Goal: Task Accomplishment & Management: Use online tool/utility

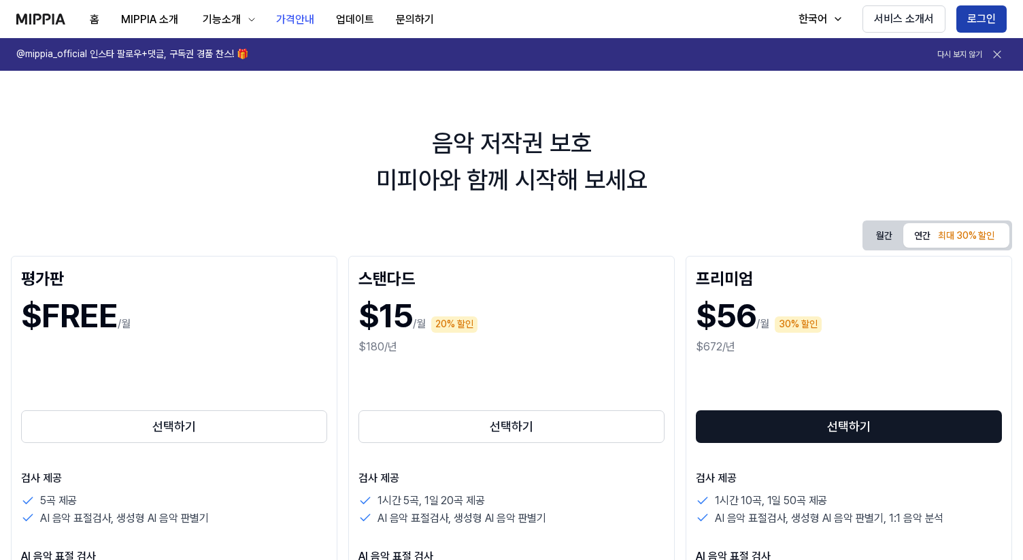
click at [976, 15] on button "로그인" at bounding box center [982, 18] width 50 height 27
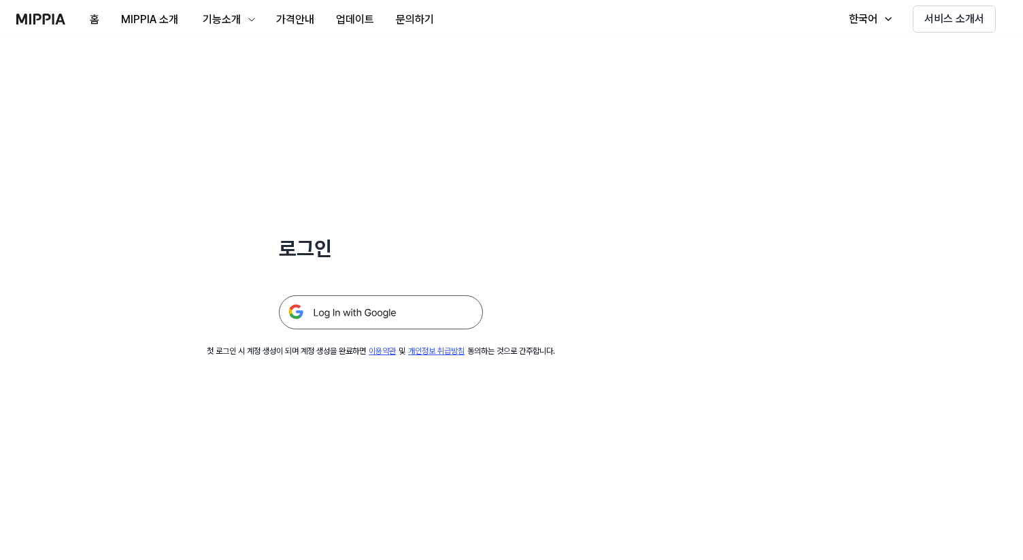
click at [365, 322] on img at bounding box center [381, 312] width 204 height 34
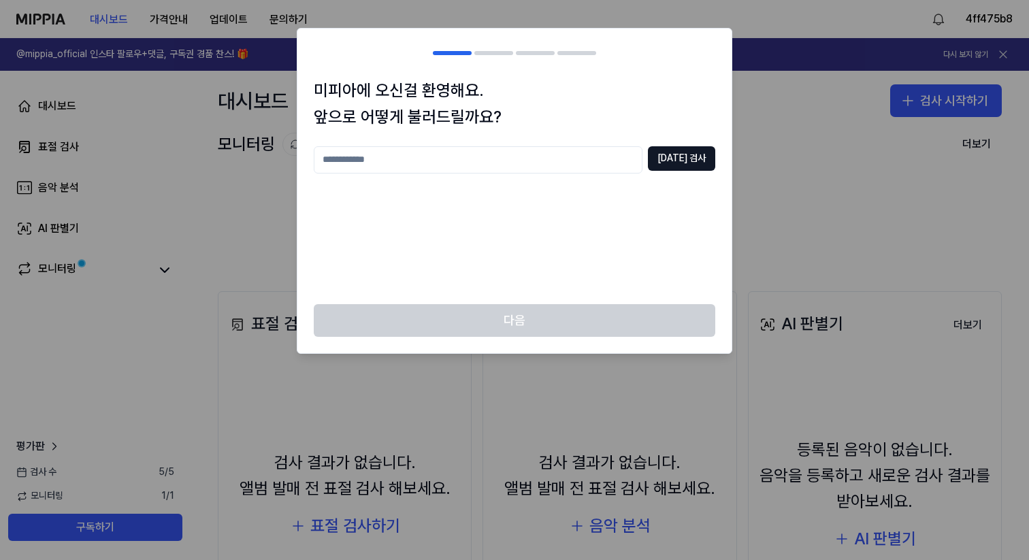
click at [606, 169] on input "text" at bounding box center [478, 159] width 329 height 27
type input "*"
type input "****"
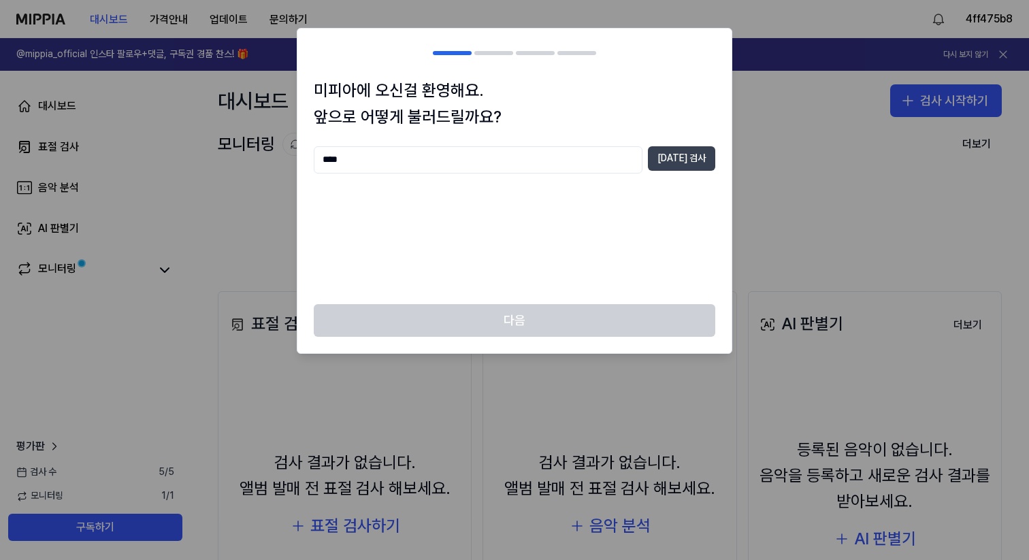
click at [675, 153] on button "중복 검사" at bounding box center [681, 158] width 67 height 24
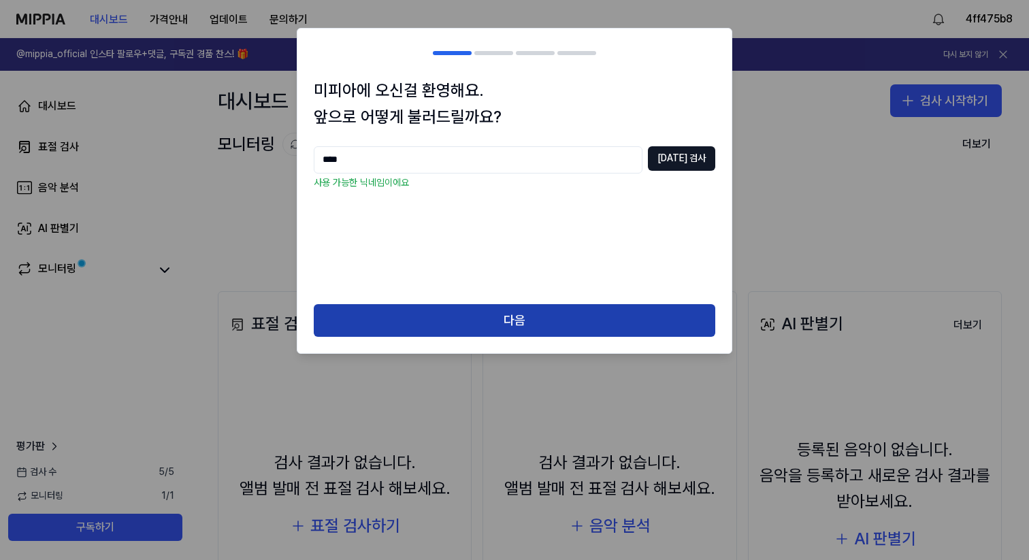
click at [547, 322] on button "다음" at bounding box center [514, 320] width 401 height 33
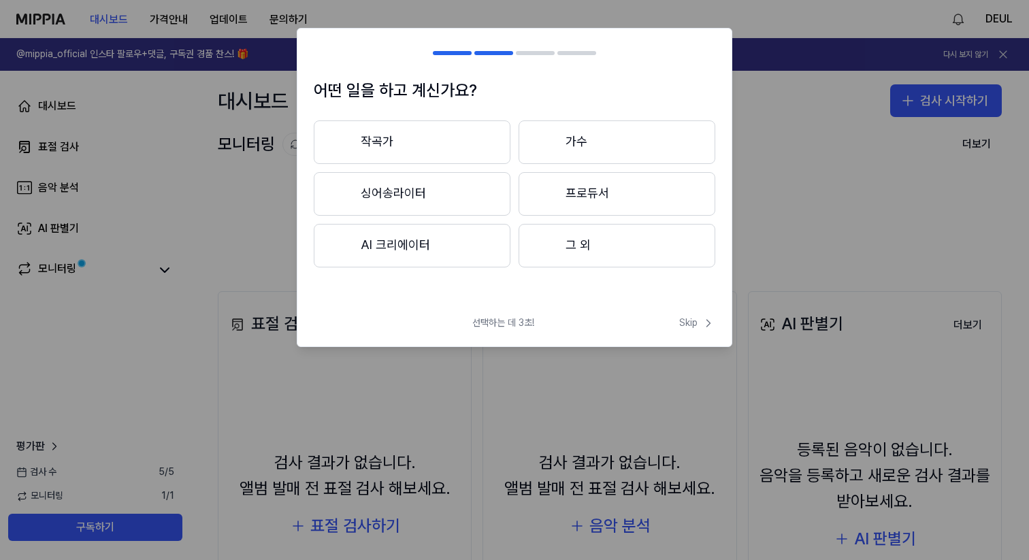
click at [605, 193] on button "프로듀서" at bounding box center [616, 194] width 197 height 44
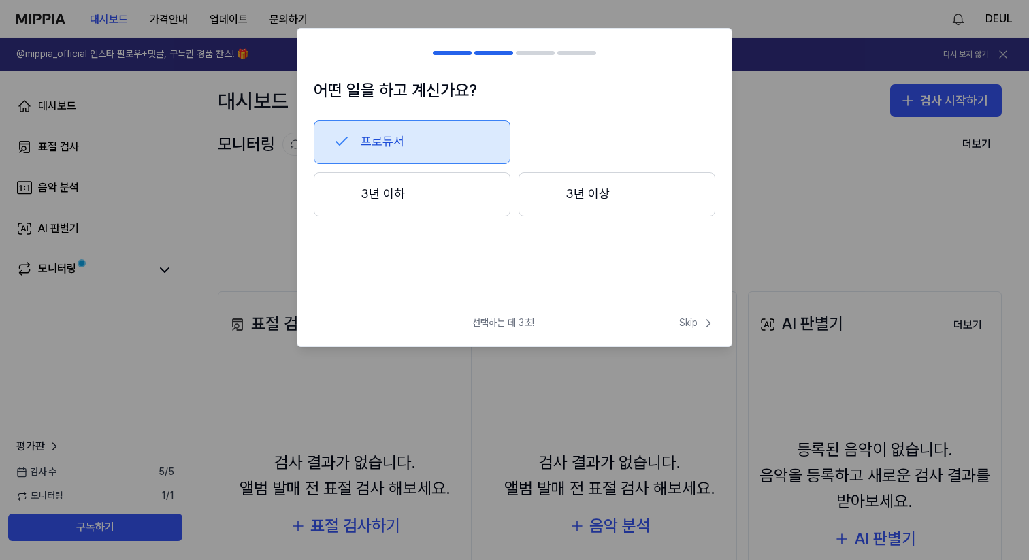
click at [645, 210] on button "3년 이상" at bounding box center [616, 194] width 197 height 45
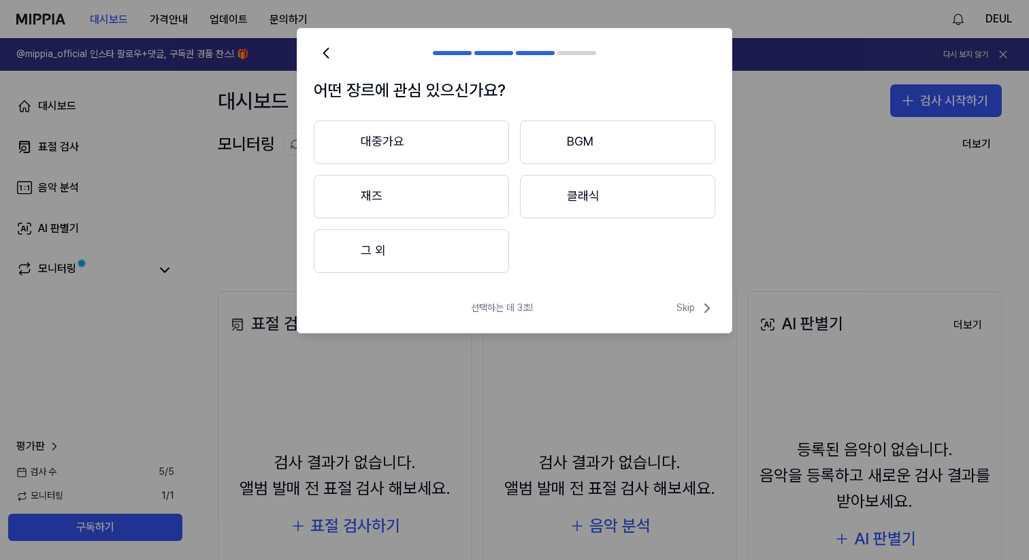
click at [444, 148] on button "대중가요" at bounding box center [411, 142] width 195 height 44
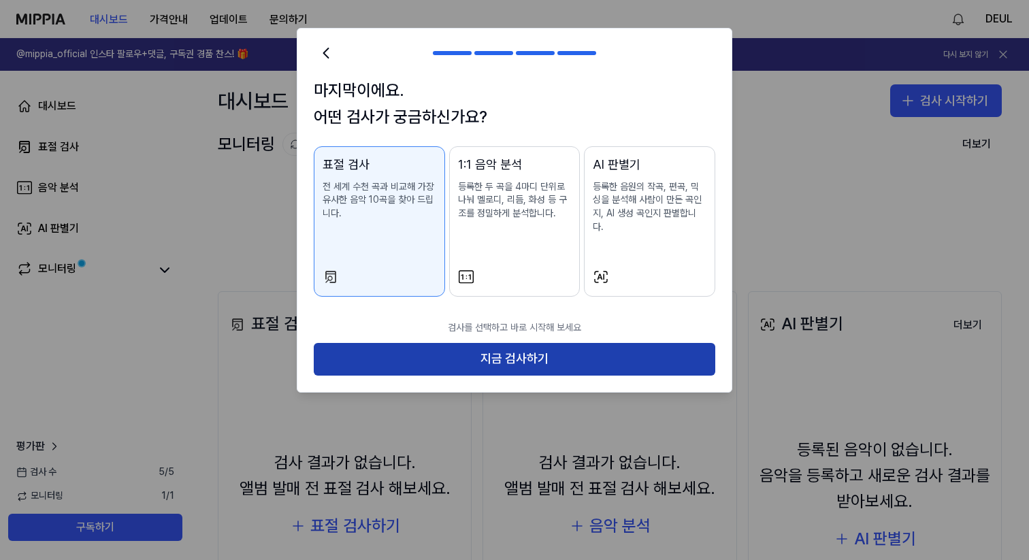
click at [506, 356] on button "지금 검사하기" at bounding box center [514, 359] width 401 height 33
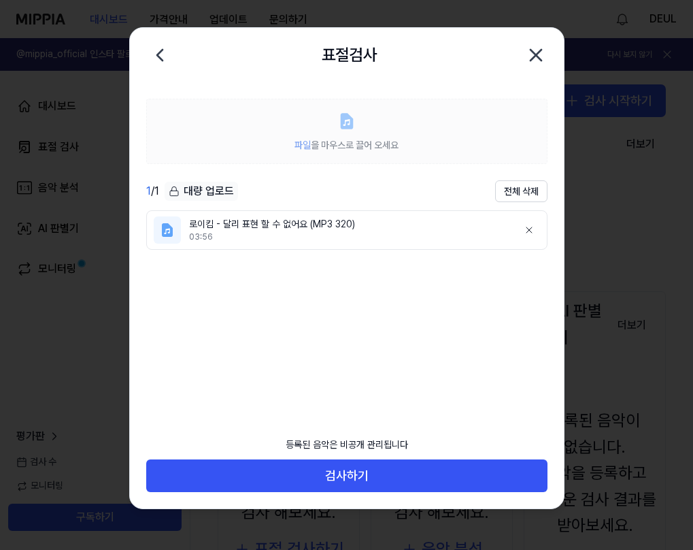
click at [296, 131] on label "파일 을 마우스로 끌어 오세요" at bounding box center [346, 131] width 401 height 65
click at [338, 142] on span "파일 을 마우스로 끌어 오세요" at bounding box center [347, 144] width 104 height 11
click at [322, 127] on label "파일 을 마우스로 끌어 오세요" at bounding box center [346, 131] width 401 height 65
click at [218, 188] on div "대량 업로드" at bounding box center [201, 191] width 73 height 19
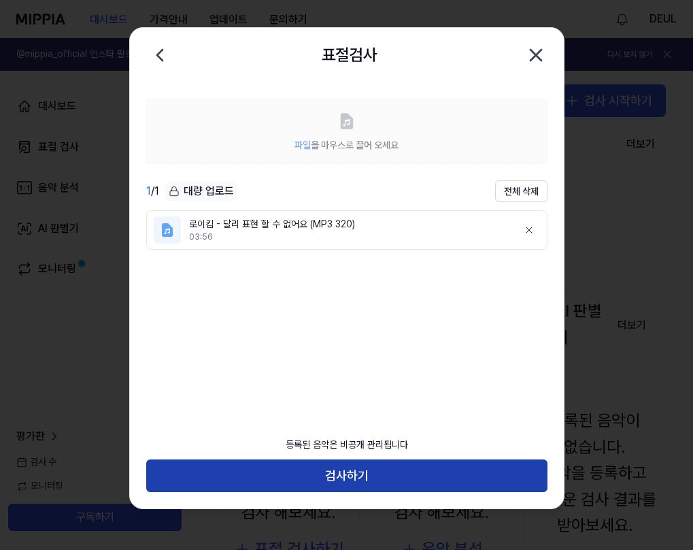
click at [354, 463] on button "검사하기" at bounding box center [346, 475] width 401 height 33
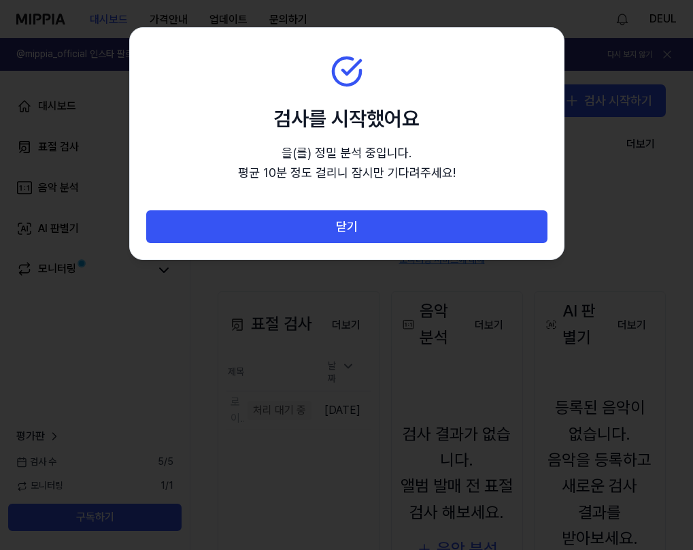
click at [354, 481] on div at bounding box center [346, 275] width 693 height 550
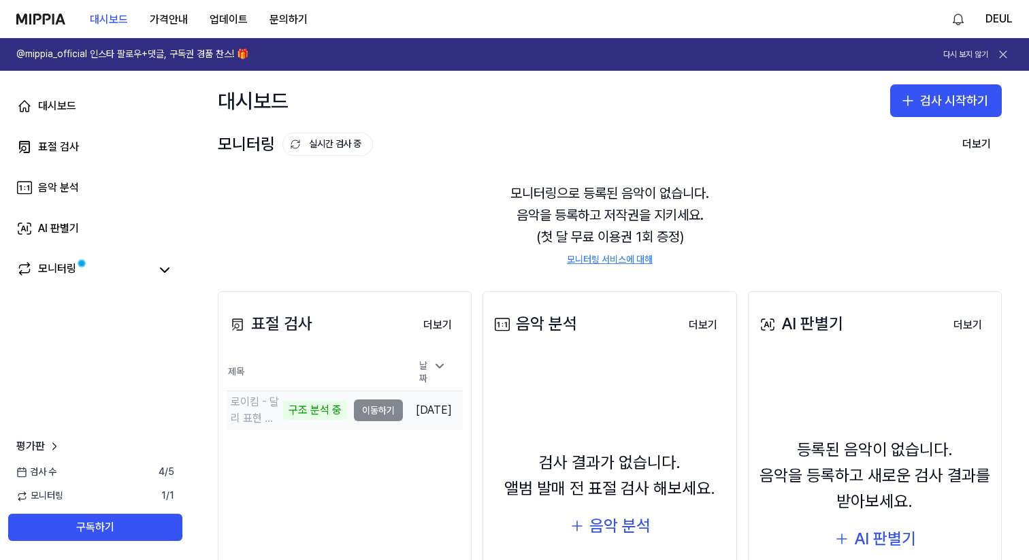
click at [357, 410] on td "로이킴 - 달리 표현 할 수 없어요 (MP3 320) 구조 분석 중 이동하기" at bounding box center [315, 410] width 176 height 38
click at [356, 408] on button "이동하기" at bounding box center [378, 410] width 49 height 22
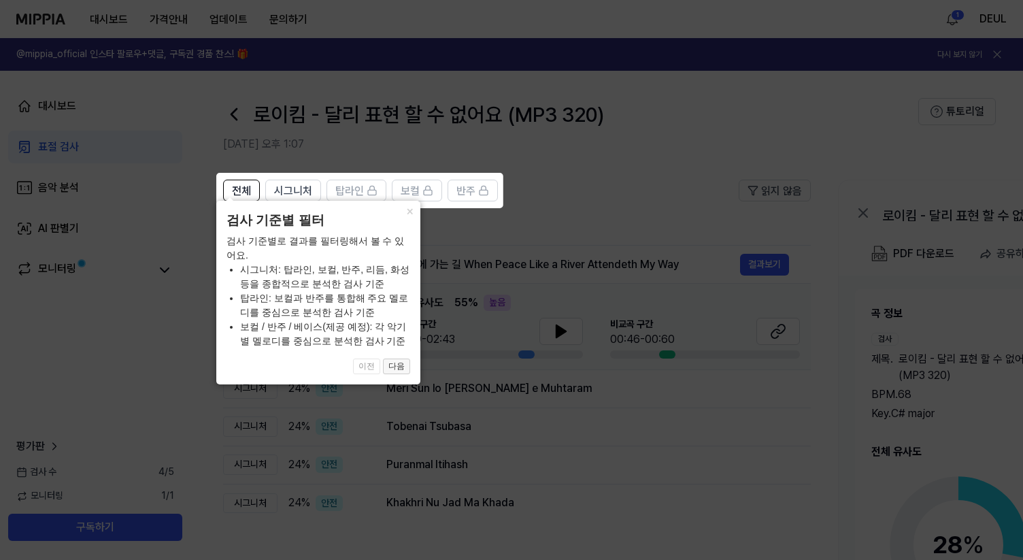
click at [399, 367] on button "다음" at bounding box center [396, 367] width 27 height 16
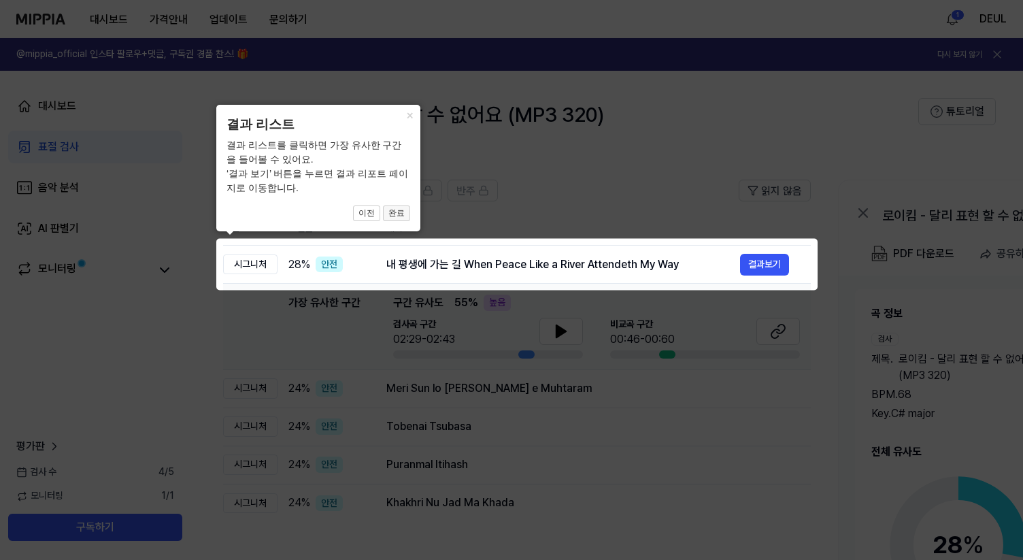
click at [399, 213] on button "완료" at bounding box center [396, 213] width 27 height 16
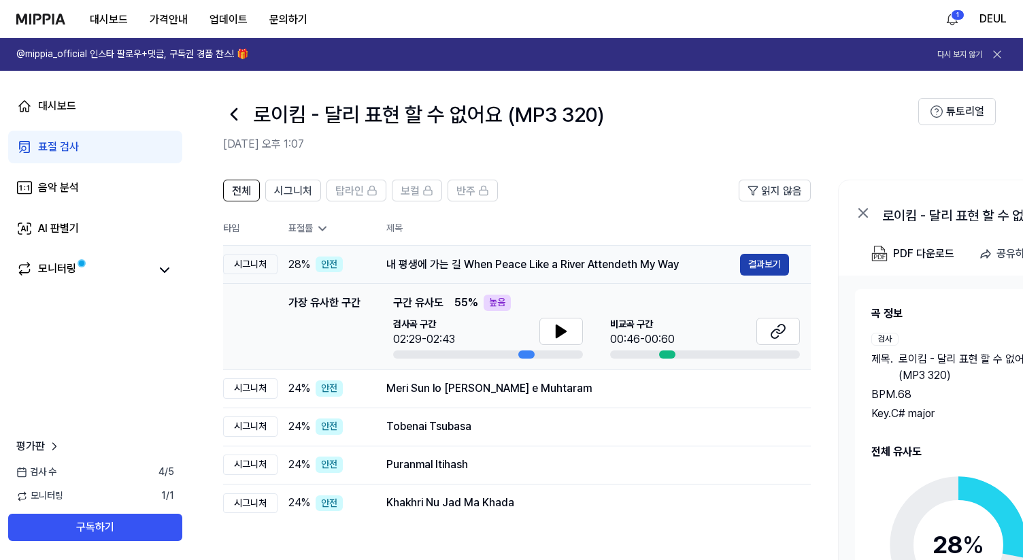
click at [763, 264] on button "결과보기" at bounding box center [764, 265] width 49 height 22
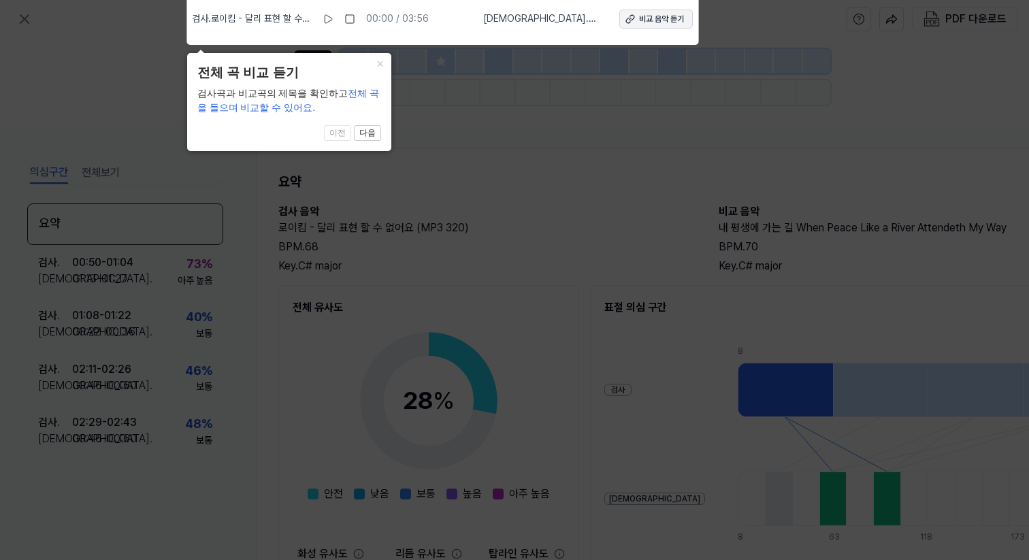
click at [656, 19] on div "비교 음악 듣기" at bounding box center [661, 20] width 45 height 12
click at [535, 151] on icon at bounding box center [514, 276] width 1029 height 567
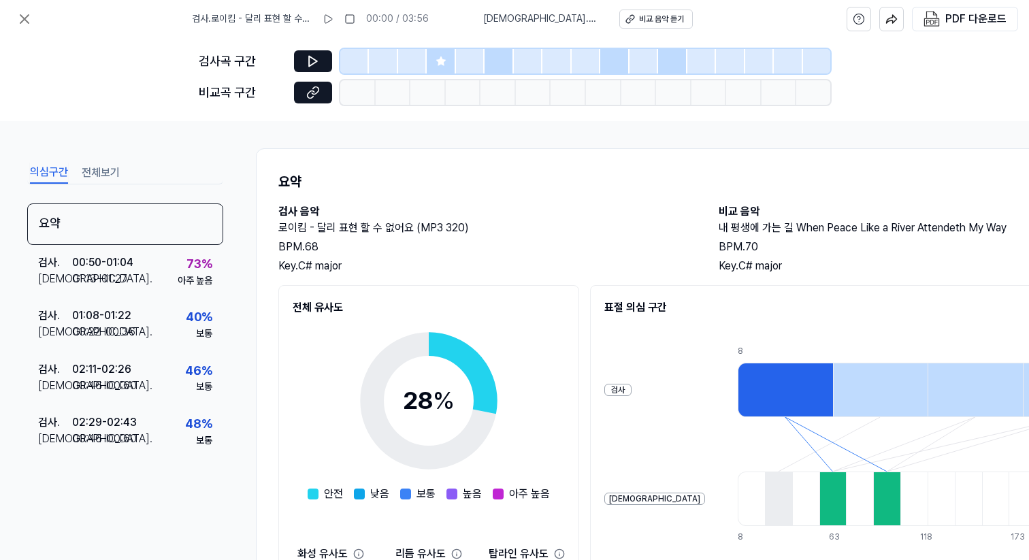
click at [517, 185] on h1 "요약" at bounding box center [704, 182] width 853 height 22
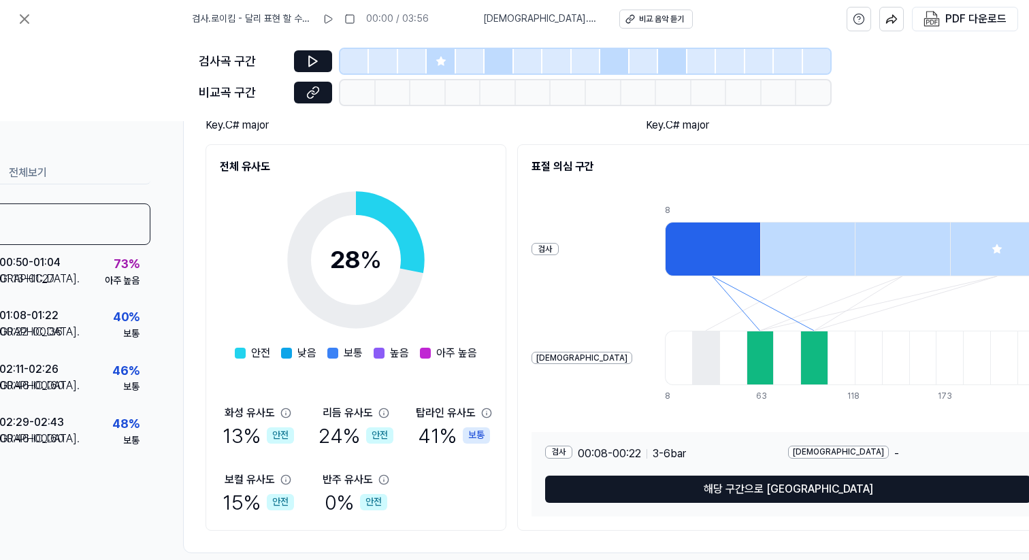
scroll to position [141, 71]
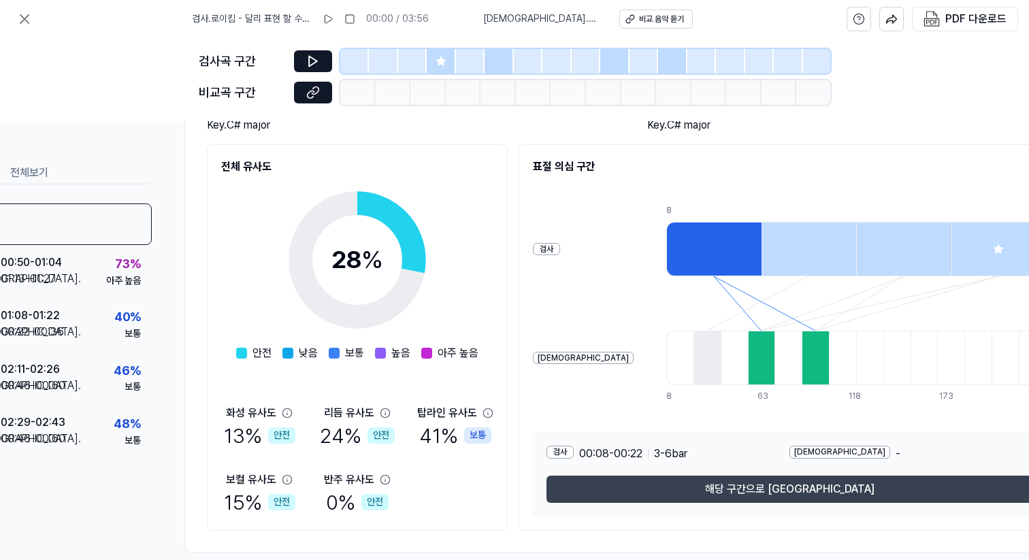
click at [882, 492] on button "해당 구간으로 이동" at bounding box center [789, 489] width 486 height 27
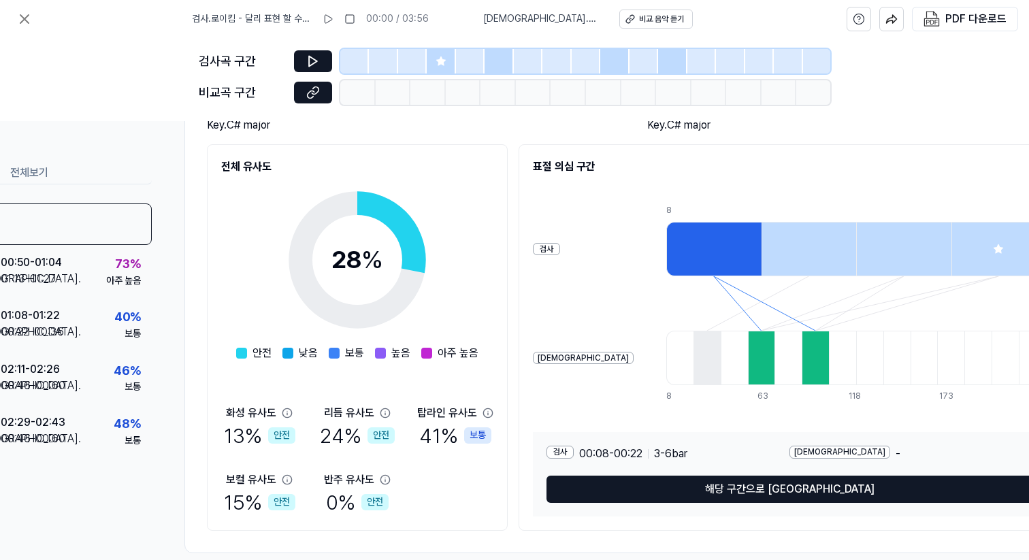
scroll to position [346, 71]
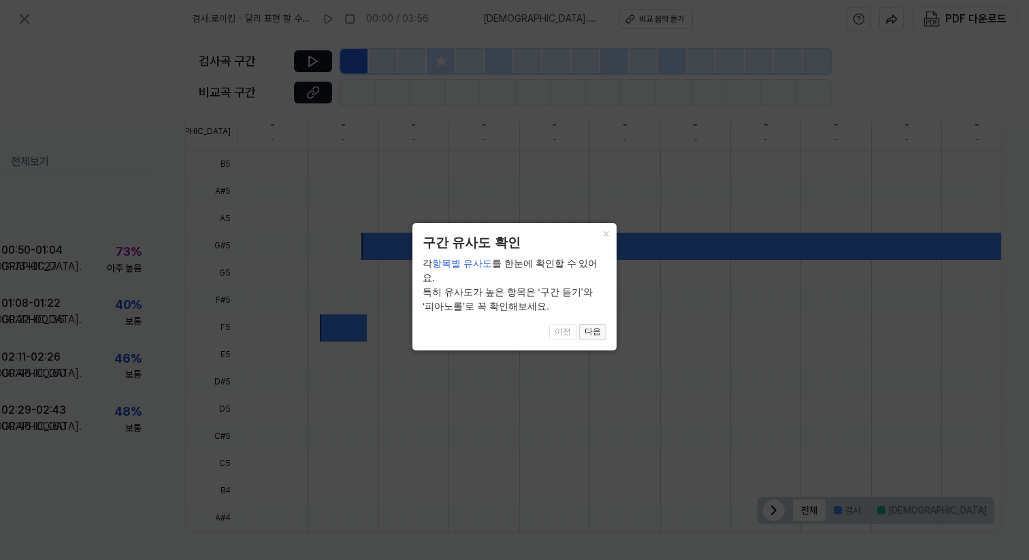
click at [594, 324] on button "다음" at bounding box center [592, 332] width 27 height 16
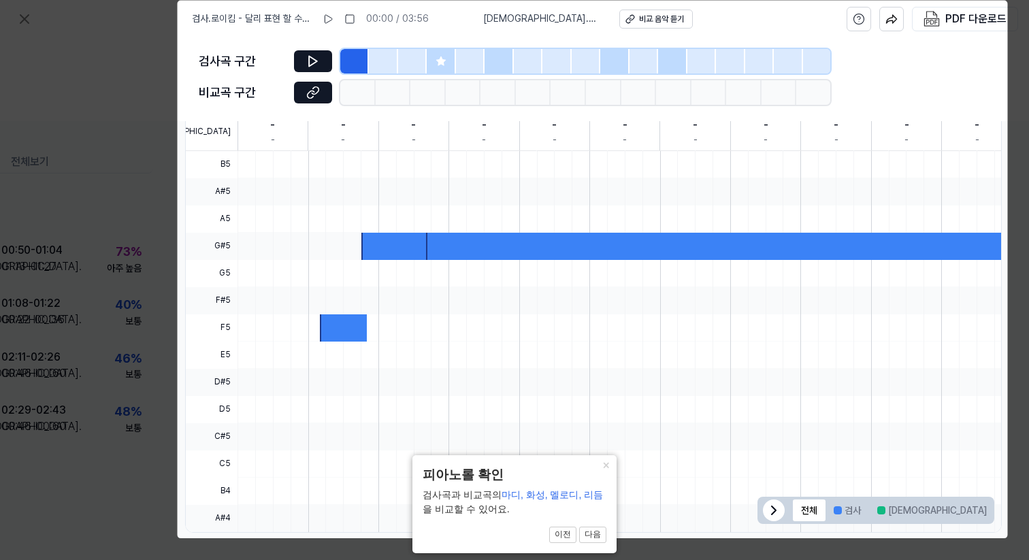
click at [313, 65] on body "검사 . 로이킴 - 달리 표현 할 수 없어요 (MP3 320) 00:00 / 03:56 비교 . 내 평생에 가는 길 When Peace Lik…" at bounding box center [514, 280] width 1029 height 560
click at [310, 61] on body "검사 . 로이킴 - 달리 표현 할 수 없어요 (MP3 320) 00:00 / 03:56 비교 . 내 평생에 가는 길 When Peace Lik…" at bounding box center [514, 280] width 1029 height 560
click at [595, 535] on button "다음" at bounding box center [592, 535] width 27 height 16
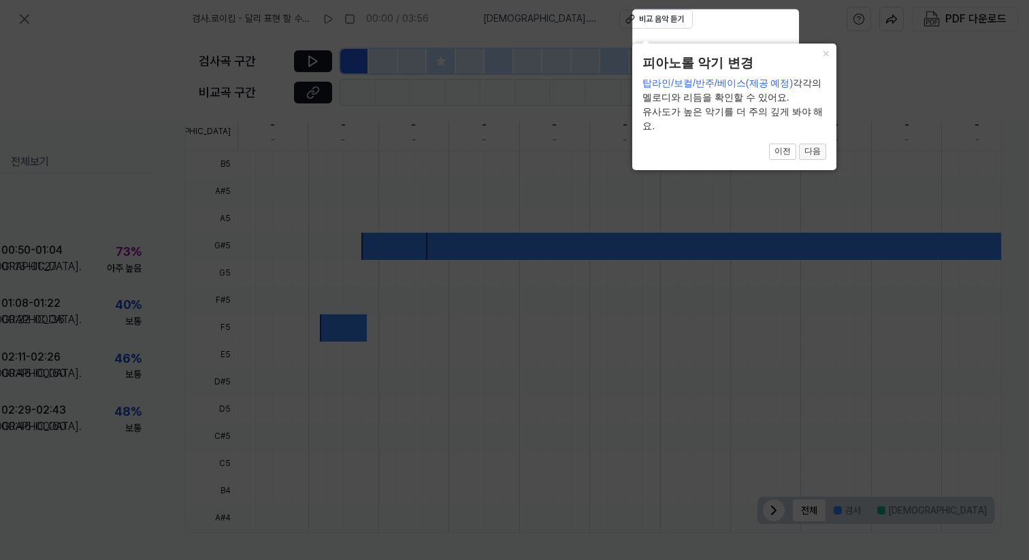
click at [812, 153] on button "다음" at bounding box center [812, 152] width 27 height 16
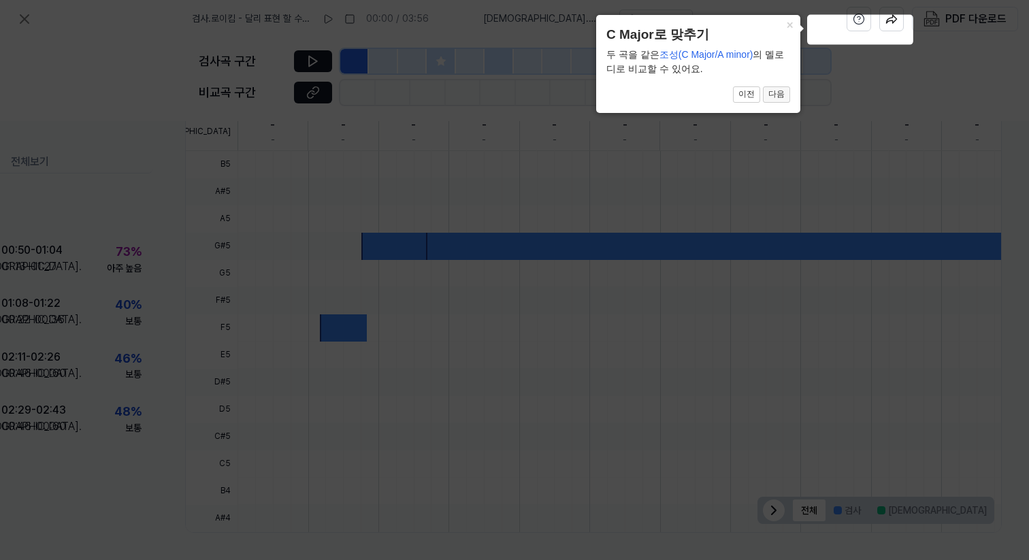
click at [778, 95] on button "다음" at bounding box center [776, 94] width 27 height 16
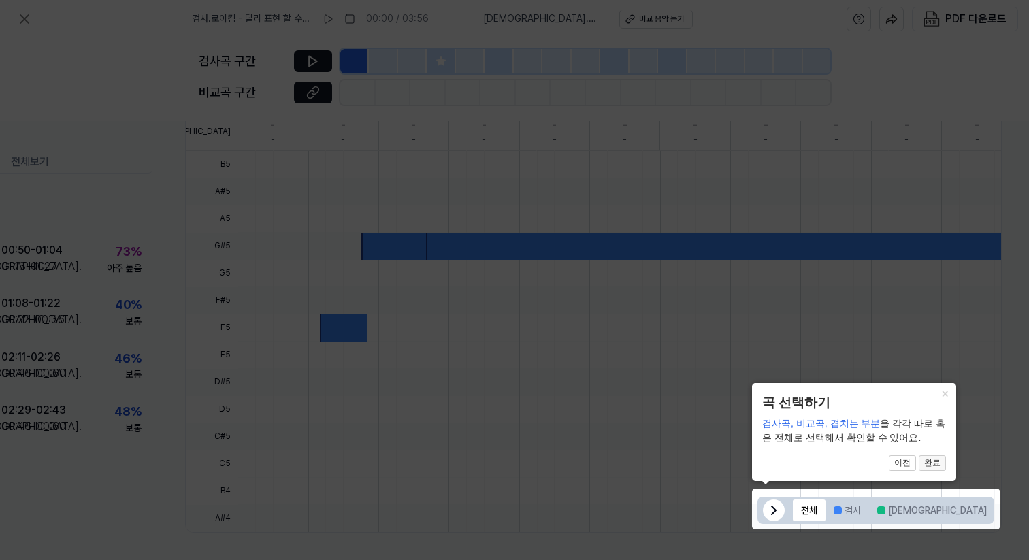
click at [937, 463] on button "완료" at bounding box center [931, 463] width 27 height 16
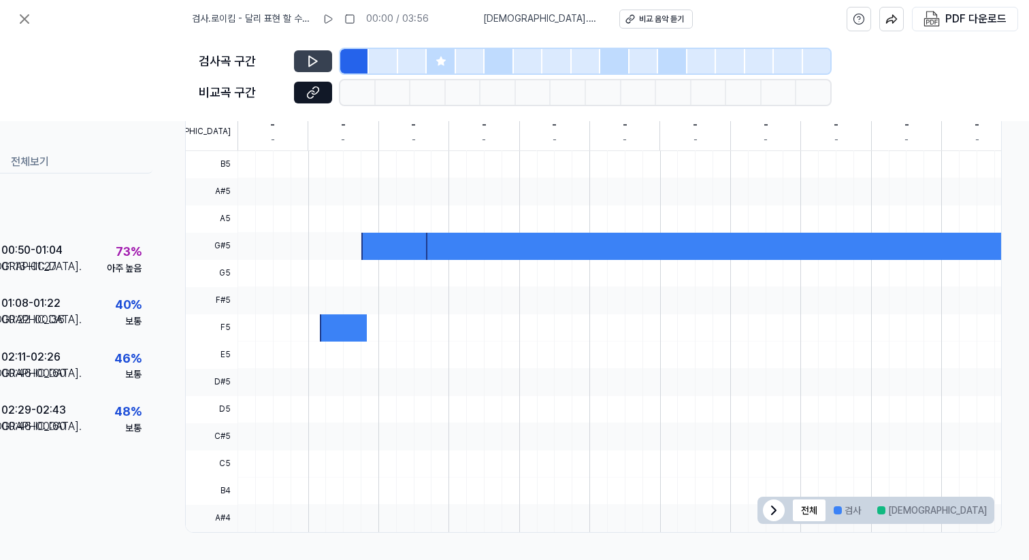
click at [308, 59] on icon at bounding box center [313, 61] width 14 height 14
click at [313, 89] on icon at bounding box center [313, 93] width 14 height 14
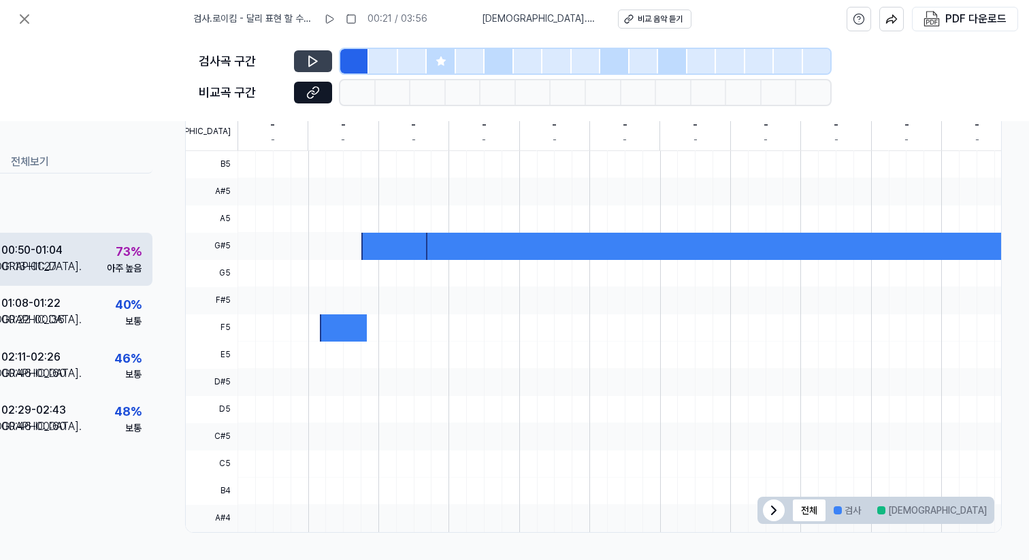
click at [77, 257] on div "검사 . 00:50 - 01:04 비교 . 01:13 - 01:27 73 % 아주 높음" at bounding box center [54, 258] width 196 height 53
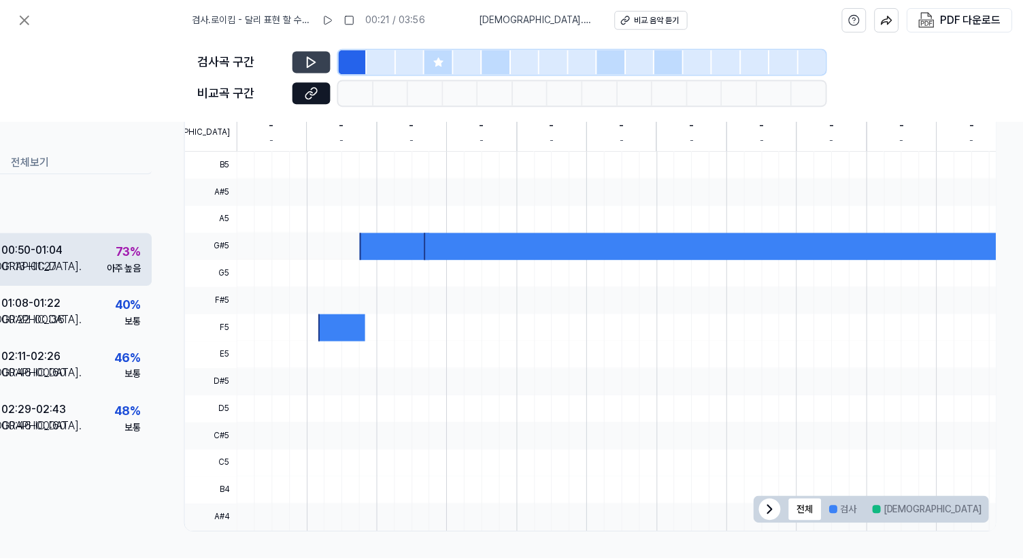
scroll to position [374, 71]
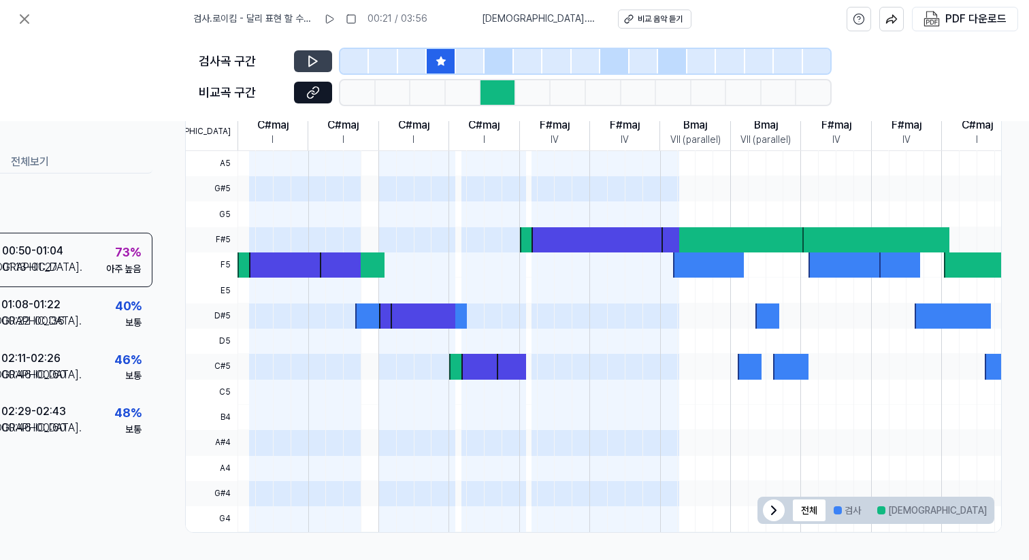
click at [497, 99] on div at bounding box center [497, 92] width 35 height 24
click at [304, 94] on button at bounding box center [313, 93] width 38 height 22
click at [316, 58] on icon at bounding box center [313, 61] width 14 height 14
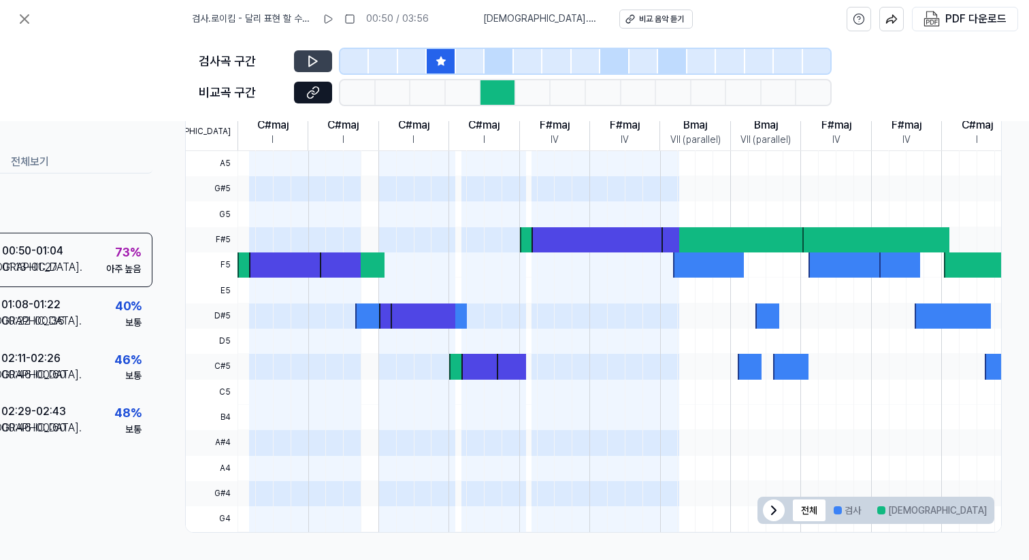
click at [316, 58] on icon at bounding box center [313, 61] width 14 height 14
click at [316, 58] on icon at bounding box center [315, 60] width 2 height 9
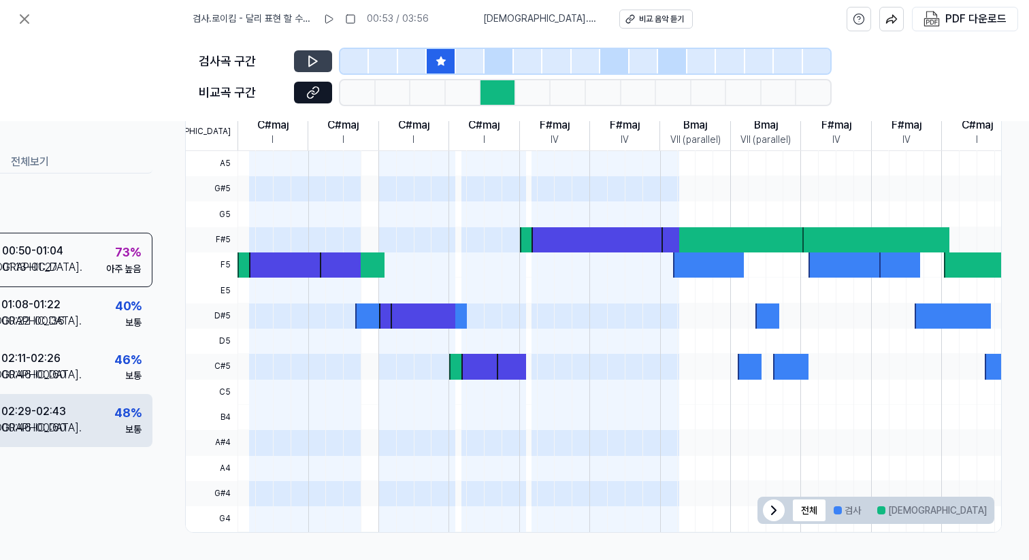
click at [59, 405] on div "검사 . 02:29 - 02:43 비교 . 00:46 - 00:60 48 % 보통" at bounding box center [54, 420] width 196 height 53
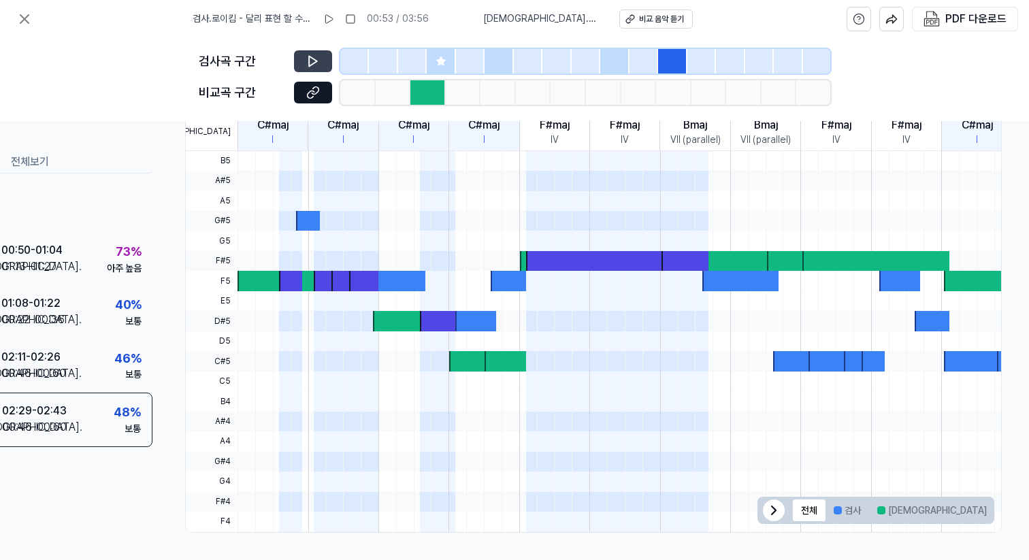
click at [320, 63] on button at bounding box center [313, 61] width 38 height 22
click at [298, 65] on button at bounding box center [313, 61] width 38 height 22
click at [29, 25] on icon at bounding box center [24, 19] width 16 height 16
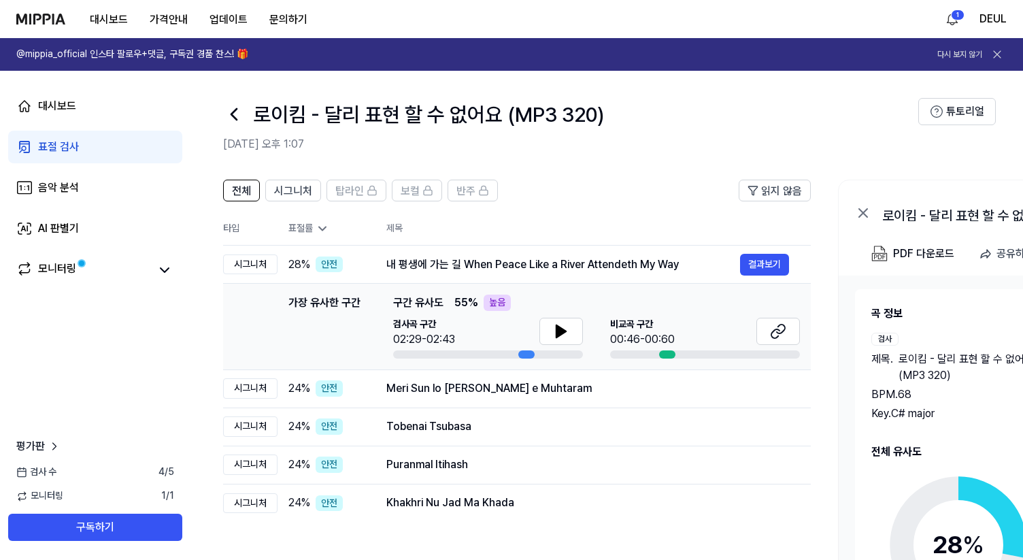
click at [736, 131] on div "로이킴 - 달리 표현 할 수 없어요 (MP3 320) 2025.10.09 오후 1:07" at bounding box center [570, 125] width 695 height 54
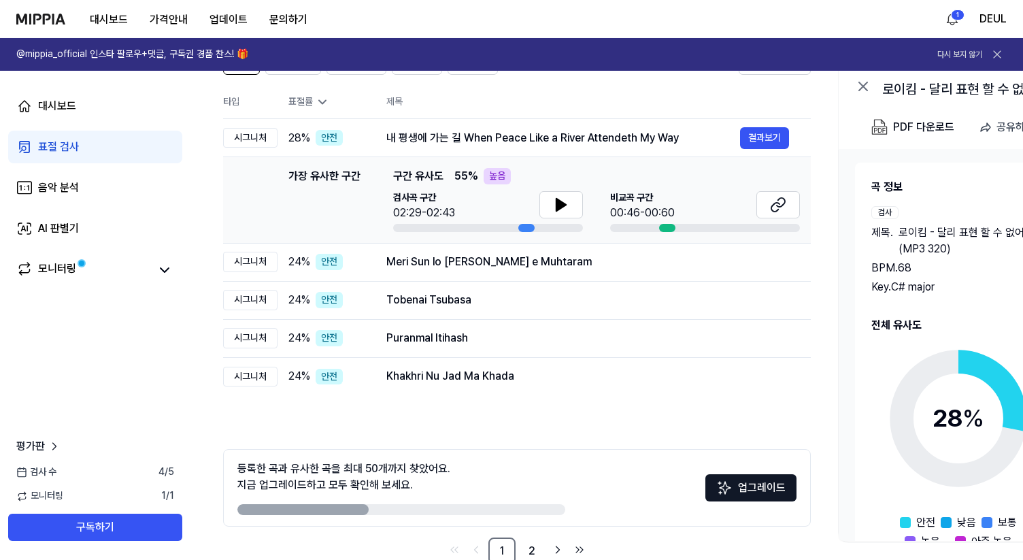
scroll to position [159, 0]
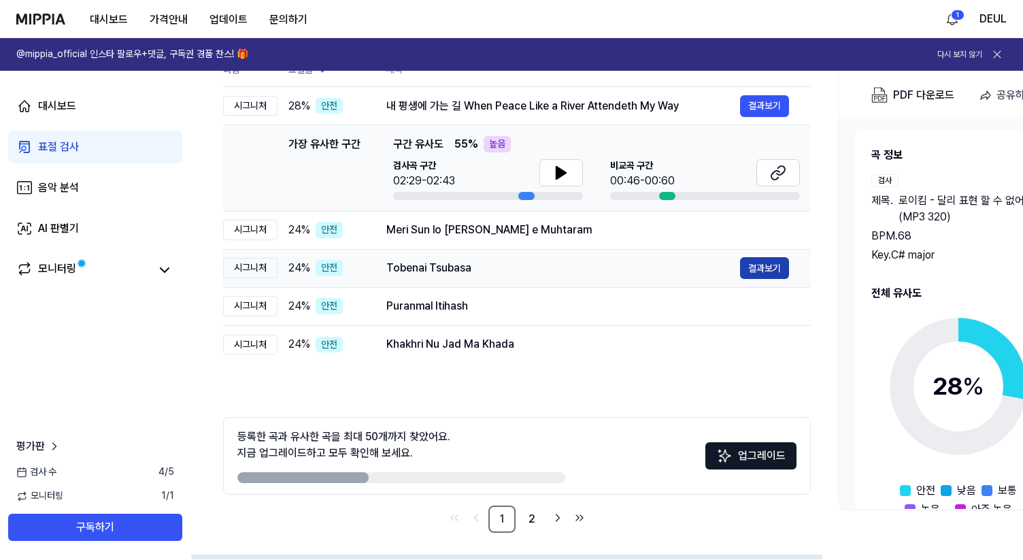
click at [769, 261] on button "결과보기" at bounding box center [764, 268] width 49 height 22
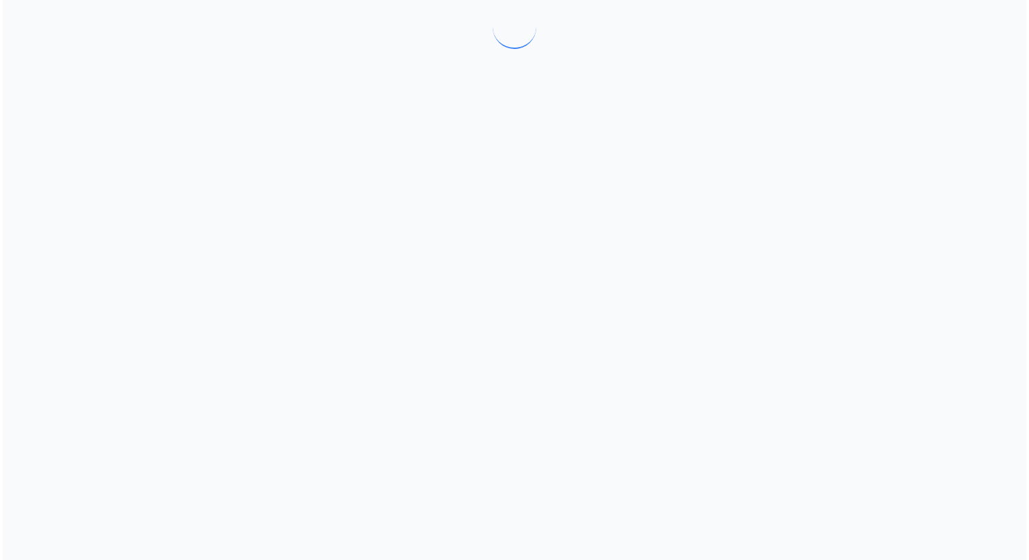
scroll to position [0, 0]
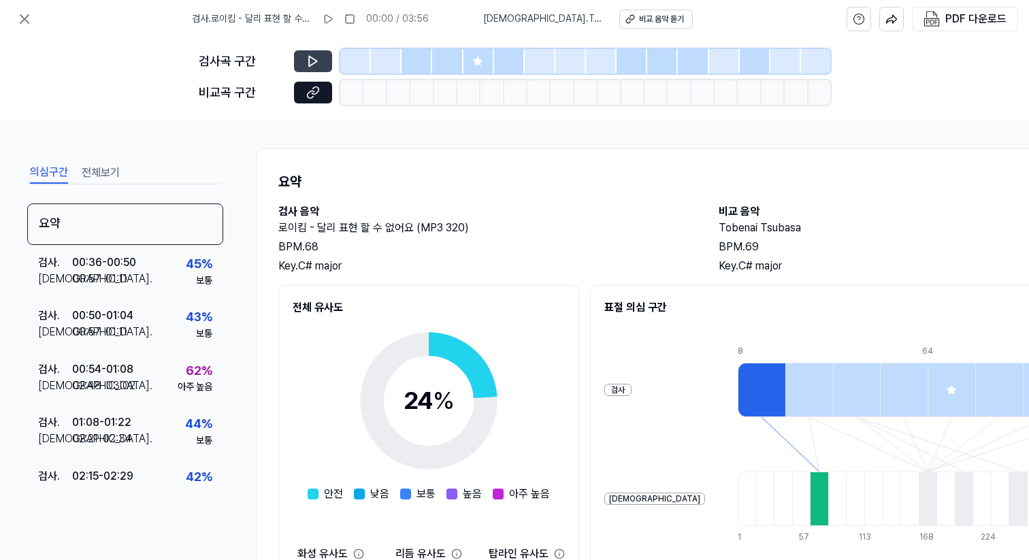
click at [314, 65] on icon at bounding box center [313, 61] width 14 height 14
click at [20, 22] on icon at bounding box center [24, 19] width 16 height 16
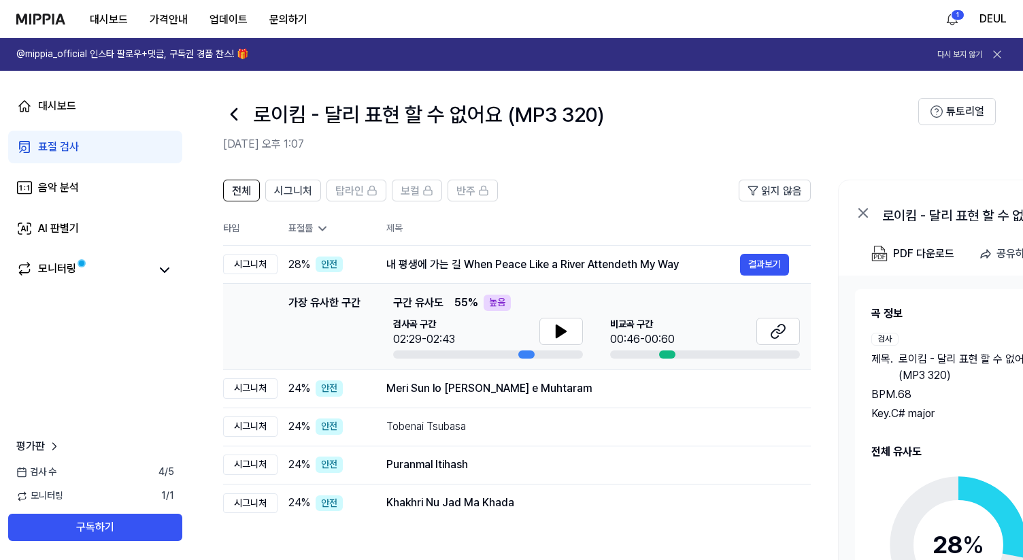
click at [995, 48] on icon at bounding box center [998, 55] width 14 height 14
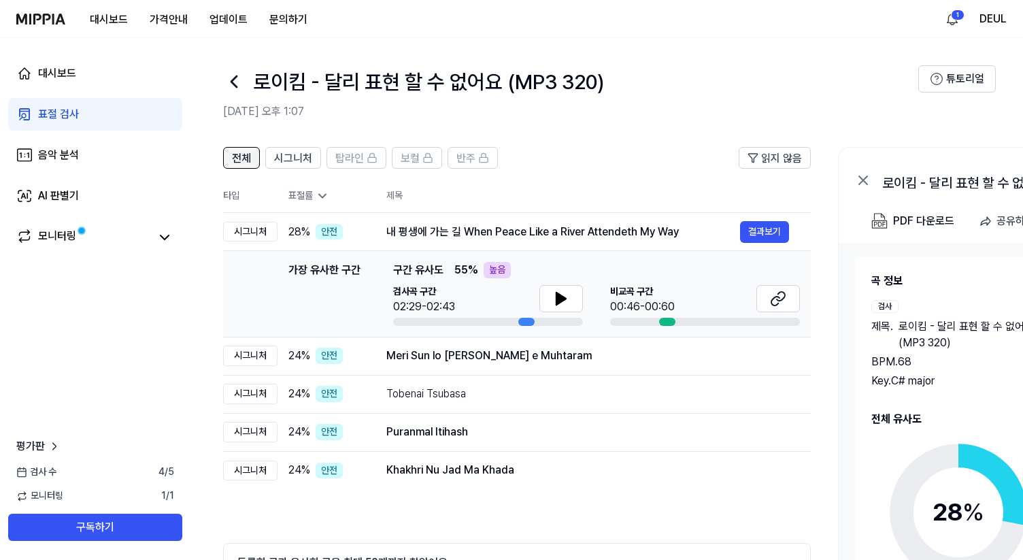
click at [256, 156] on button "전체" at bounding box center [241, 158] width 37 height 22
click at [1002, 219] on div "공유하기" at bounding box center [1016, 221] width 38 height 18
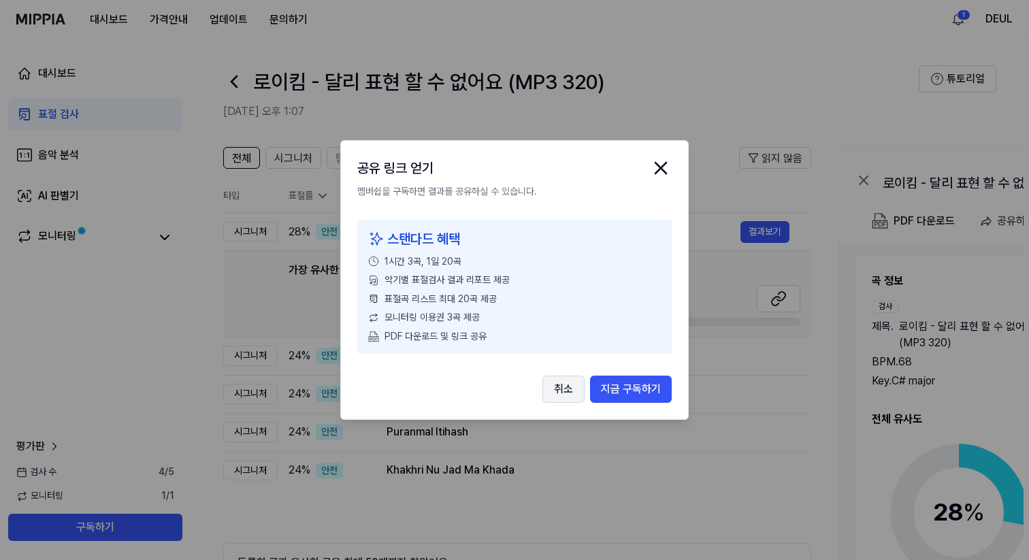
click at [565, 394] on button "취소" at bounding box center [563, 389] width 42 height 27
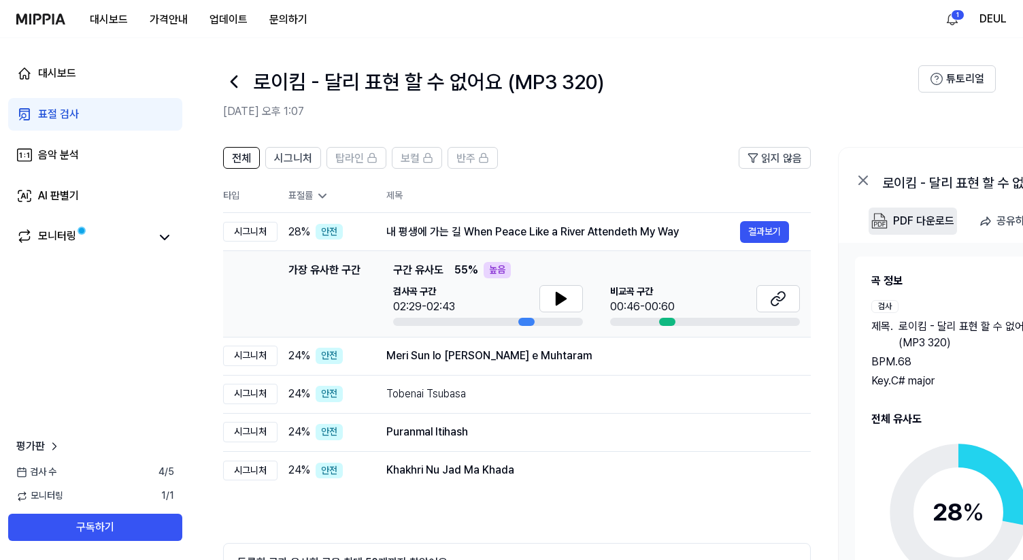
click at [913, 214] on div "PDF 다운로드" at bounding box center [923, 221] width 61 height 18
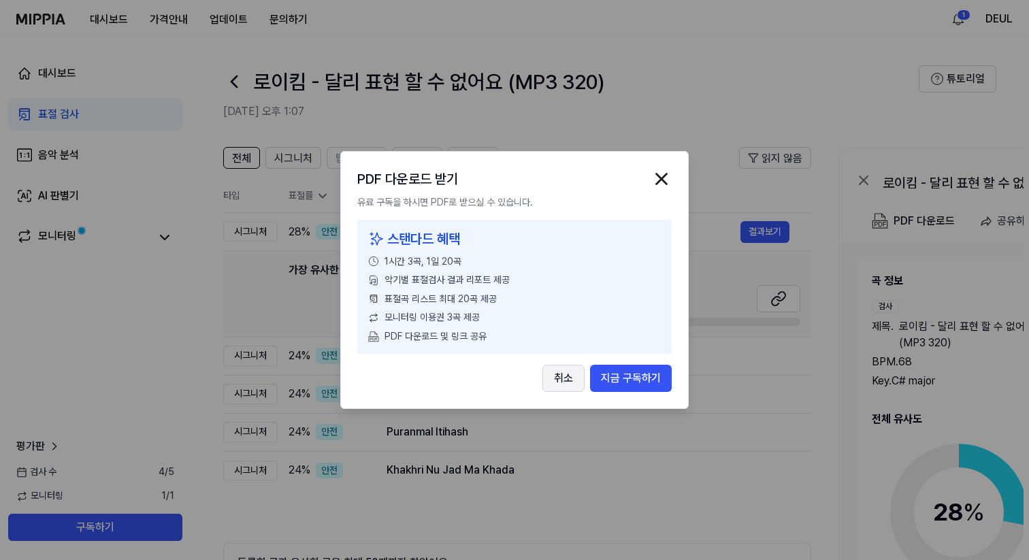
click at [569, 378] on button "취소" at bounding box center [563, 378] width 42 height 27
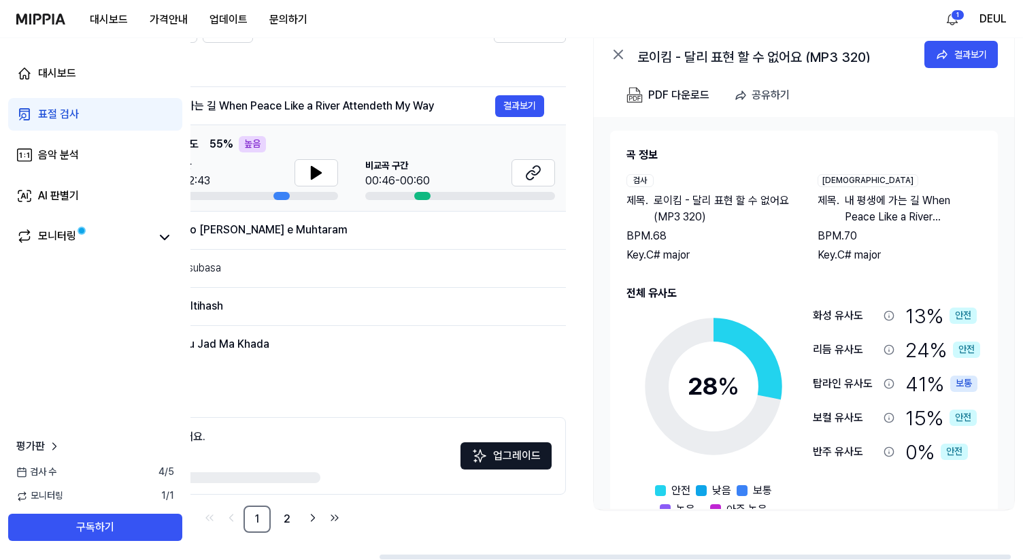
scroll to position [0, 264]
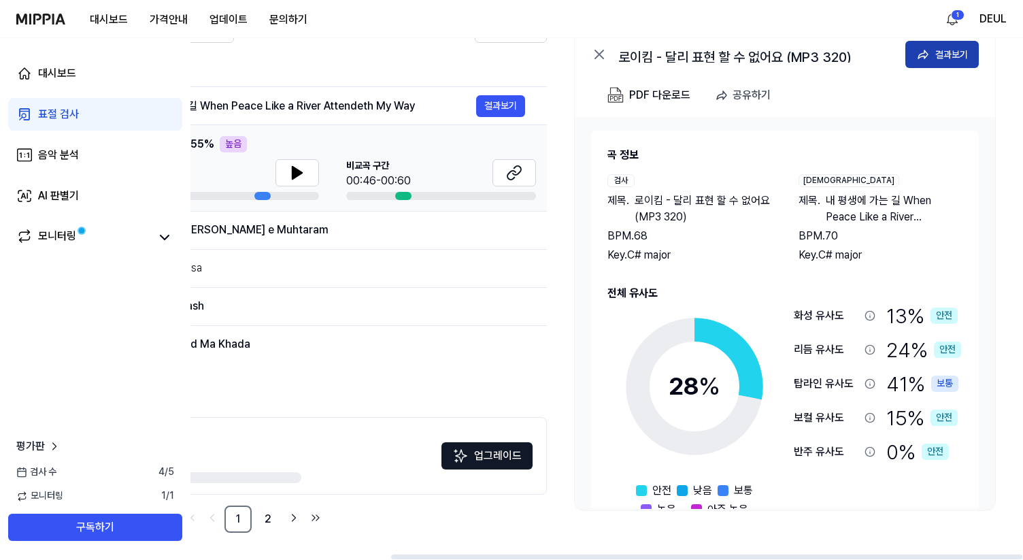
click at [950, 55] on div "결과보기" at bounding box center [951, 54] width 33 height 15
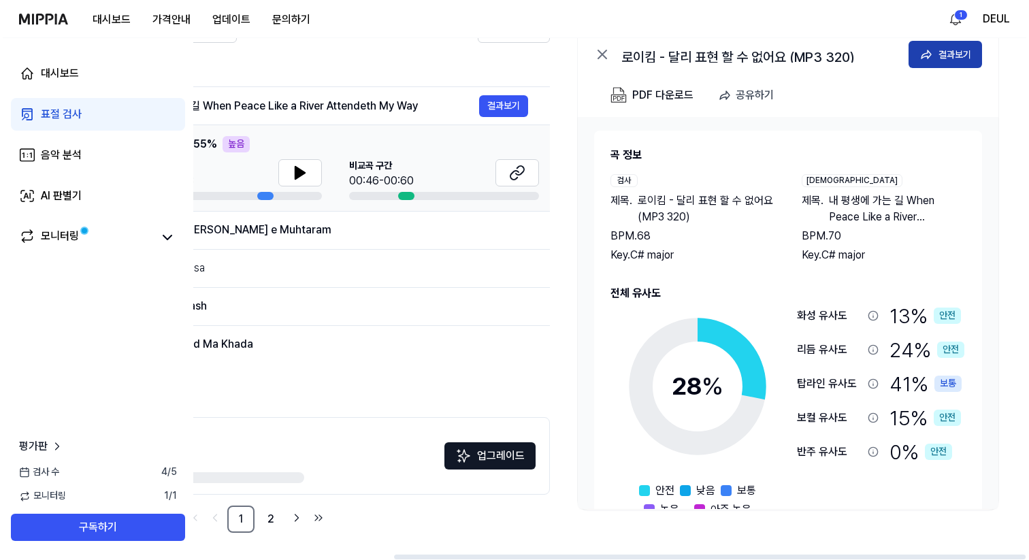
scroll to position [0, 0]
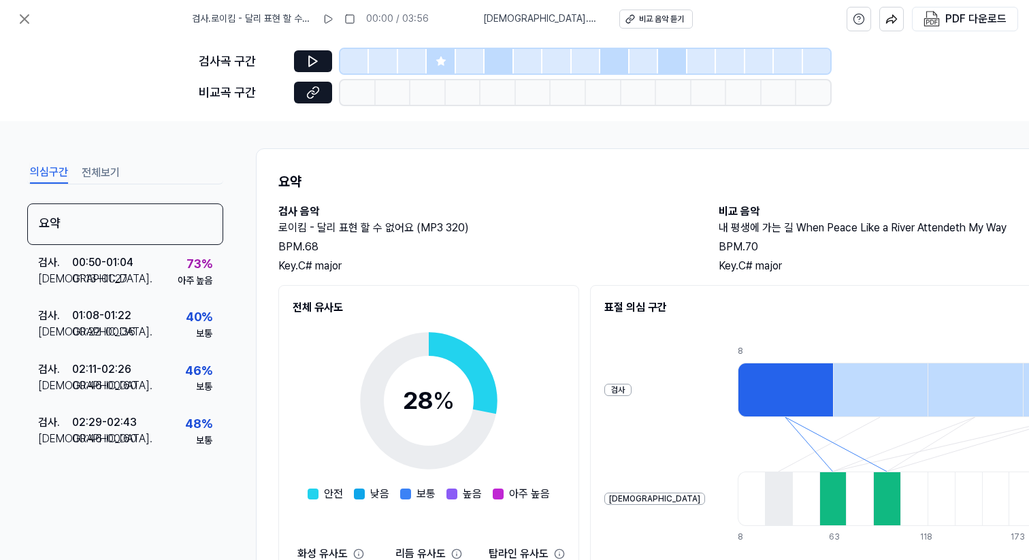
click at [548, 201] on div "요약 검사 음악 로이킴 - 달리 표현 할 수 없어요 (MP3 320) BPM. 68 Key. C# major 비교 음악 내 평생에 가는 길 W…" at bounding box center [705, 421] width 898 height 546
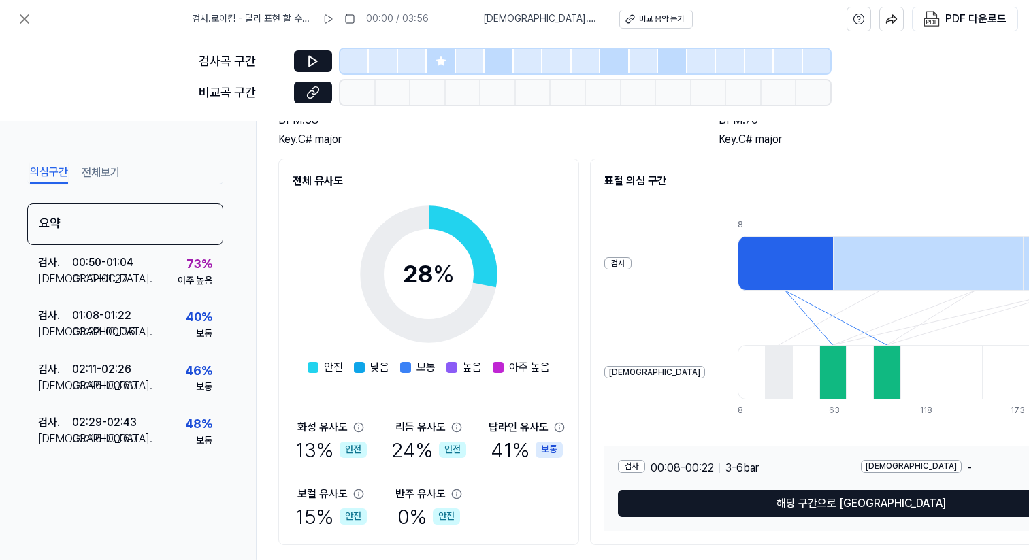
scroll to position [167, 0]
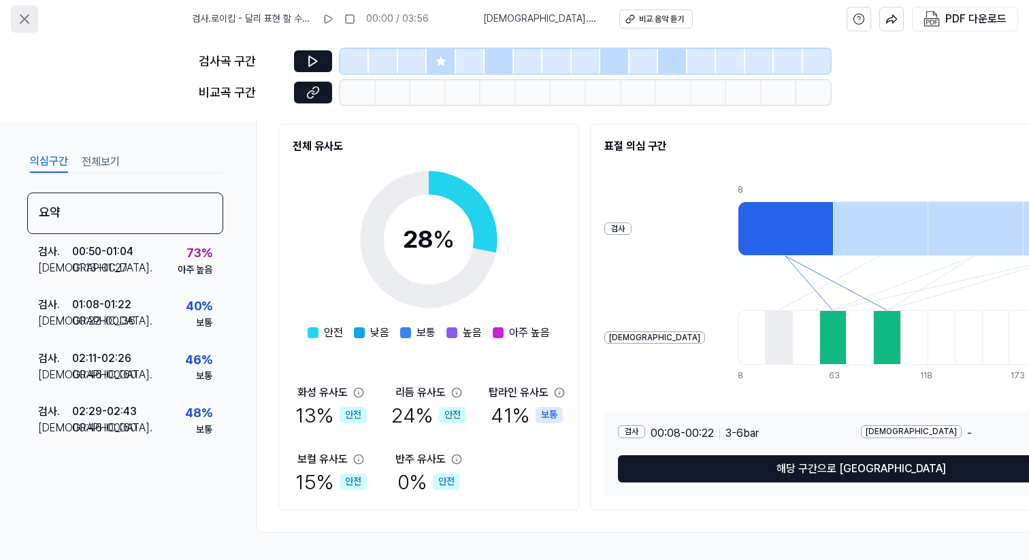
click at [22, 15] on icon at bounding box center [24, 19] width 16 height 16
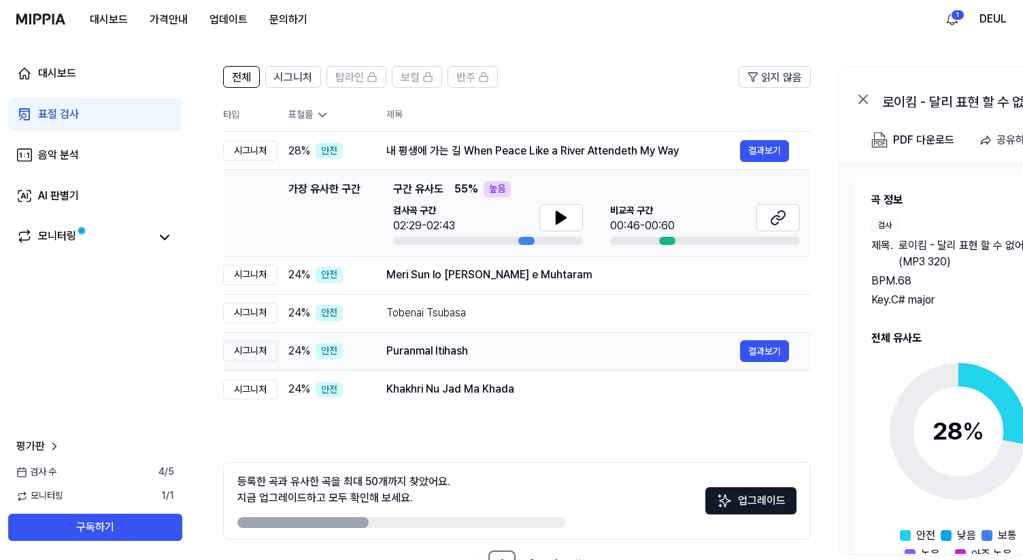
scroll to position [71, 0]
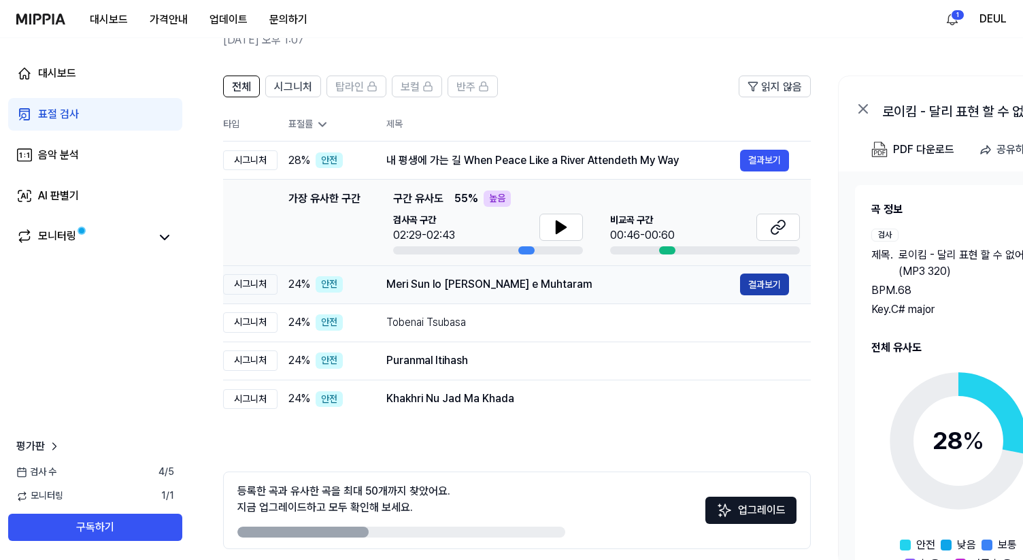
click at [756, 284] on button "결과보기" at bounding box center [764, 284] width 49 height 22
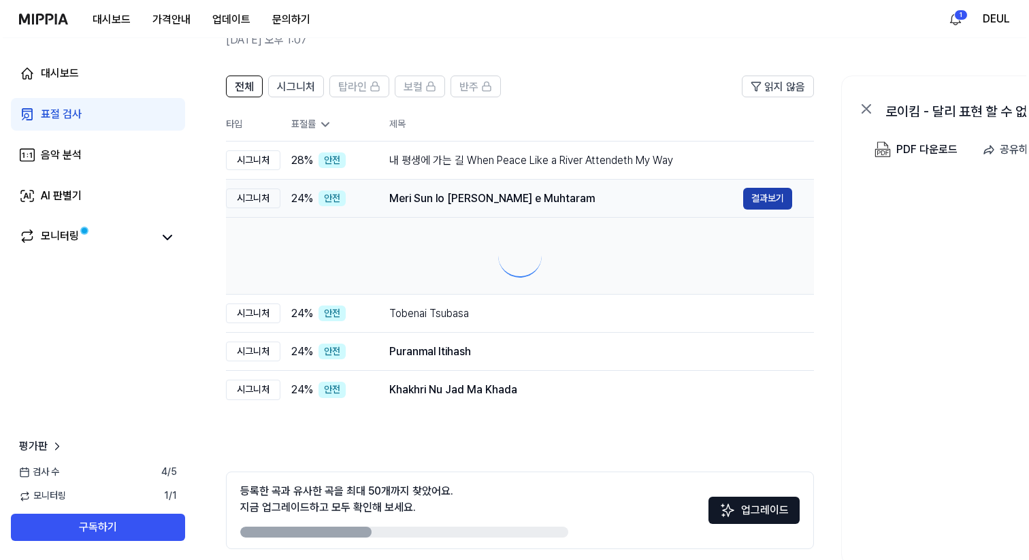
scroll to position [0, 0]
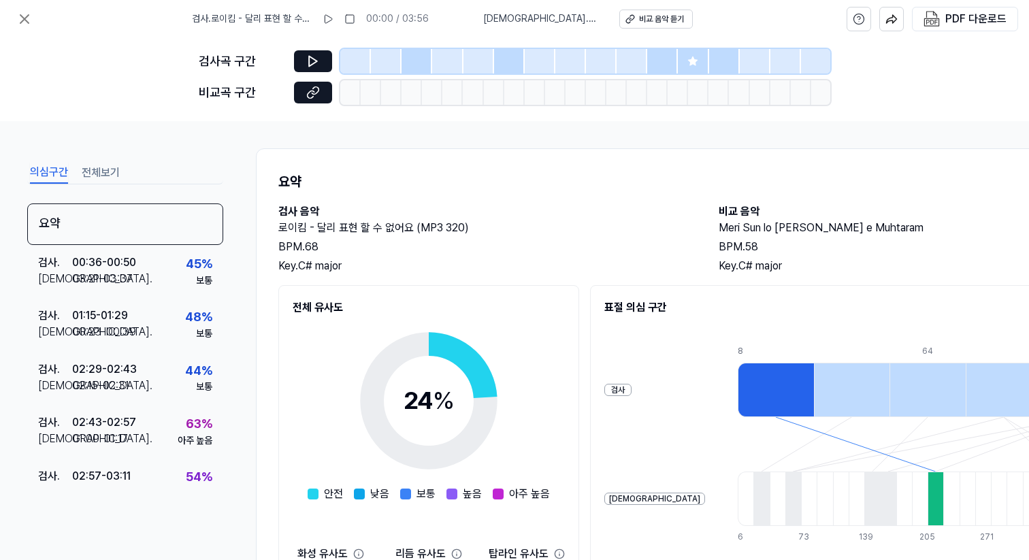
click at [489, 253] on div "BPM. 68" at bounding box center [484, 247] width 413 height 16
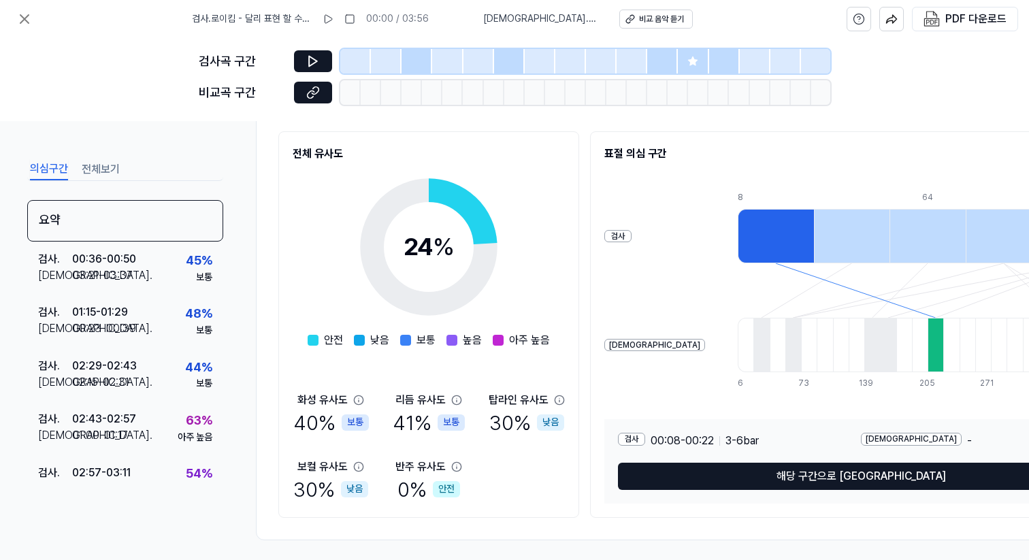
scroll to position [167, 0]
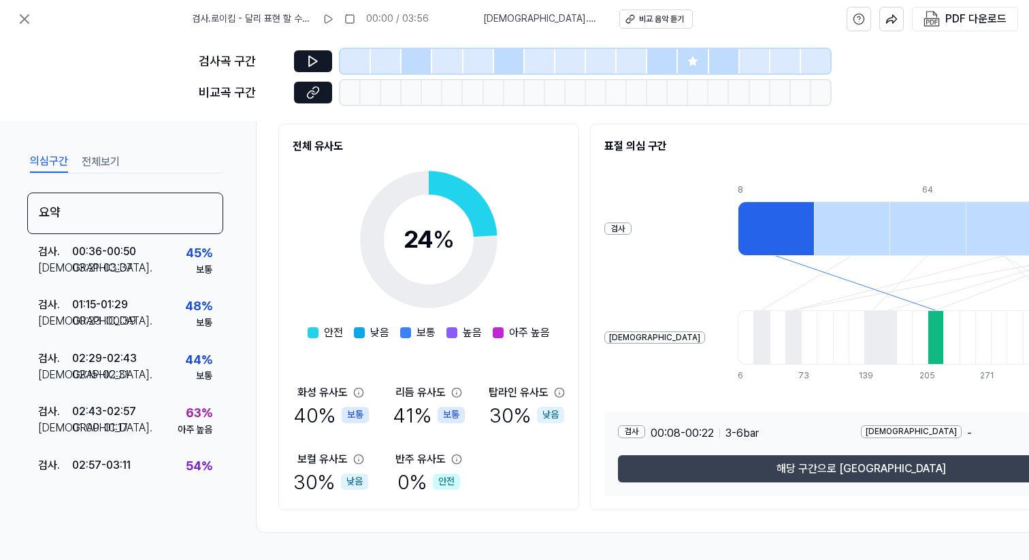
click at [683, 465] on button "해당 구간으로 이동" at bounding box center [861, 468] width 486 height 27
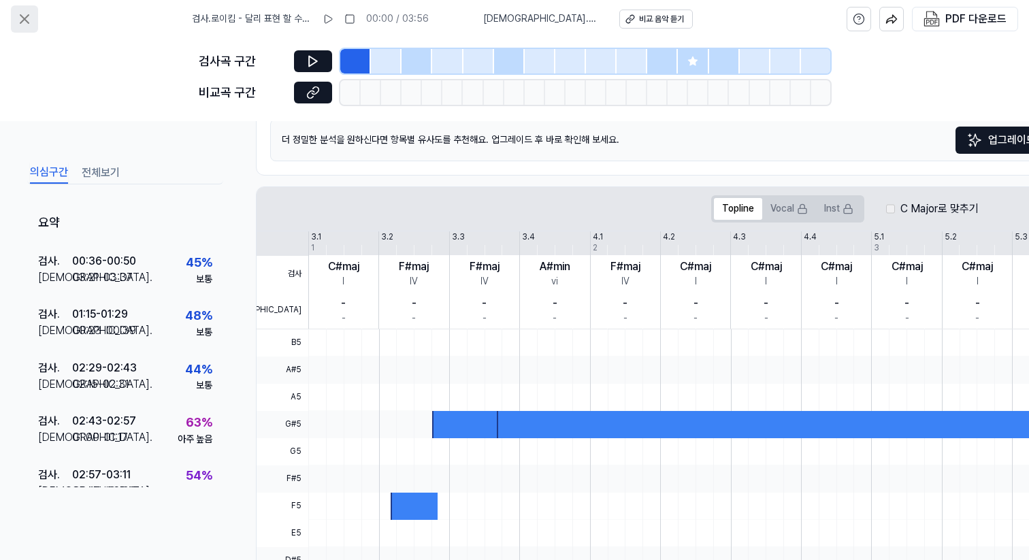
click at [17, 21] on icon at bounding box center [24, 19] width 16 height 16
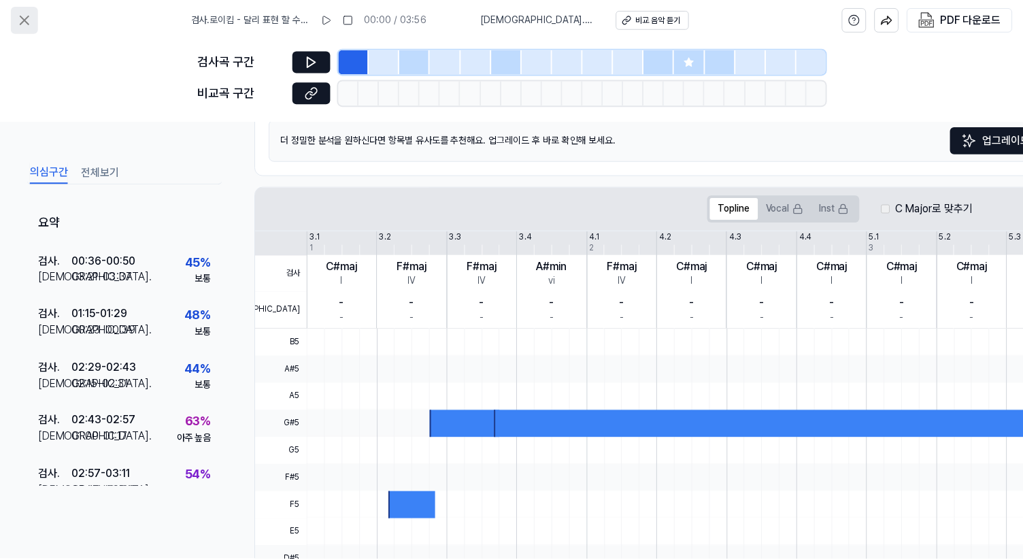
scroll to position [71, 0]
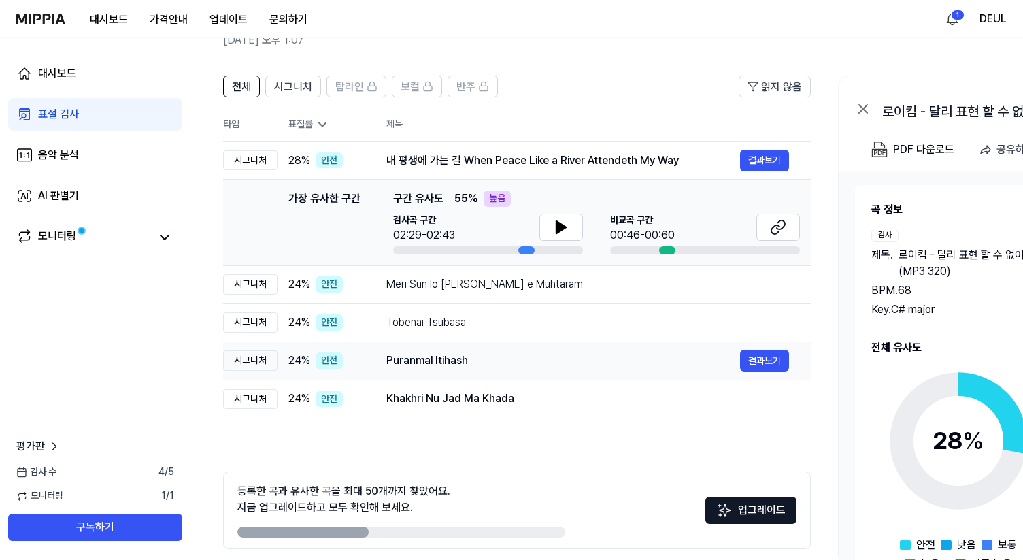
click at [469, 357] on div "Puranmal Itihash" at bounding box center [563, 360] width 354 height 16
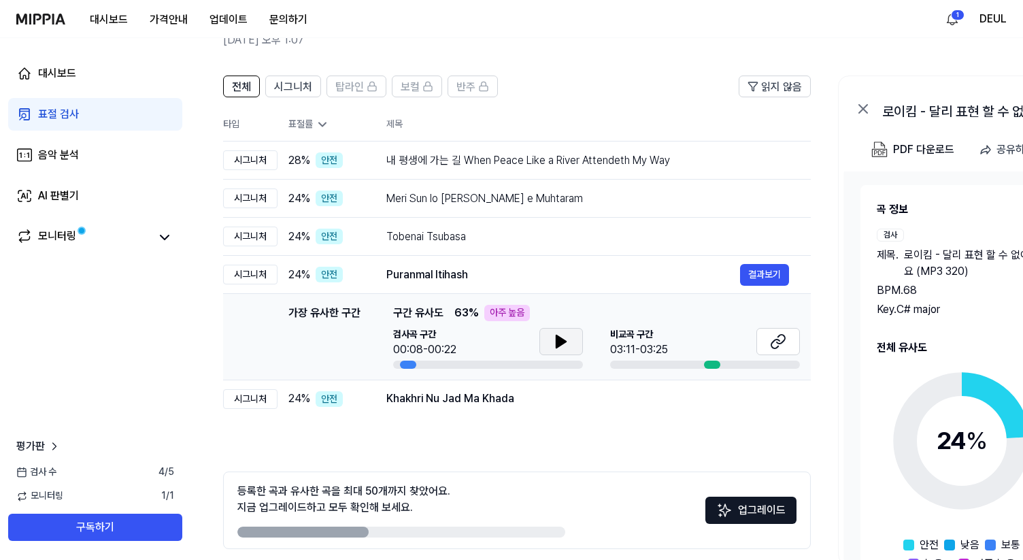
click at [561, 337] on icon at bounding box center [561, 341] width 16 height 16
click at [563, 337] on icon at bounding box center [564, 341] width 3 height 11
click at [779, 341] on icon at bounding box center [775, 343] width 8 height 9
click at [465, 399] on div "Khakhri Nu Jad Ma Khada" at bounding box center [563, 399] width 354 height 16
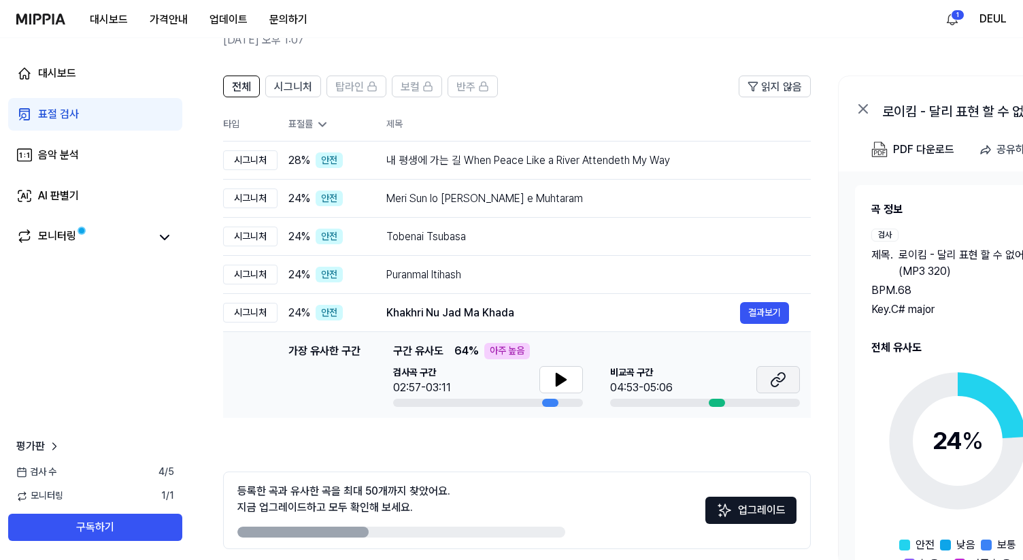
click at [784, 388] on button at bounding box center [779, 379] width 44 height 27
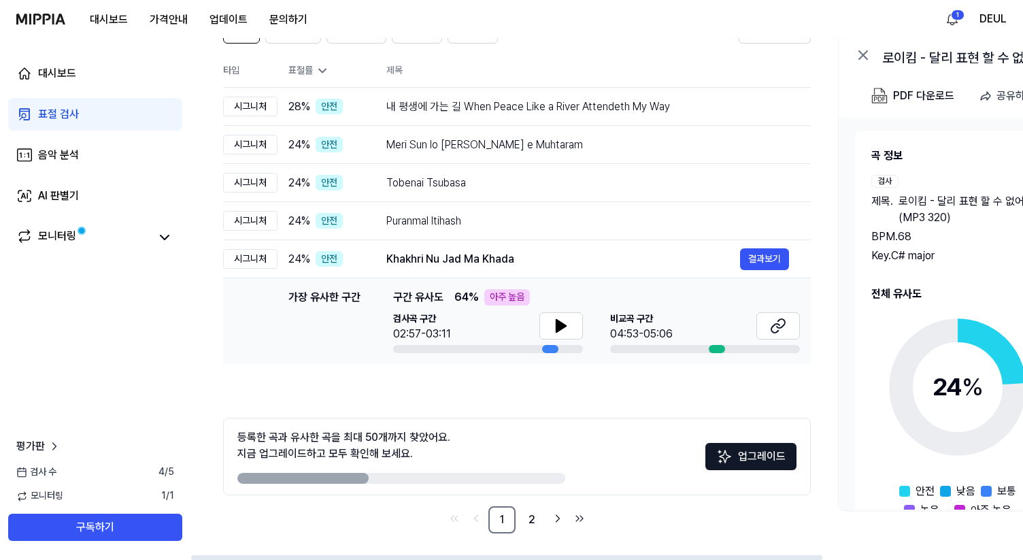
scroll to position [126, 0]
click at [533, 520] on link "2" at bounding box center [531, 518] width 27 height 27
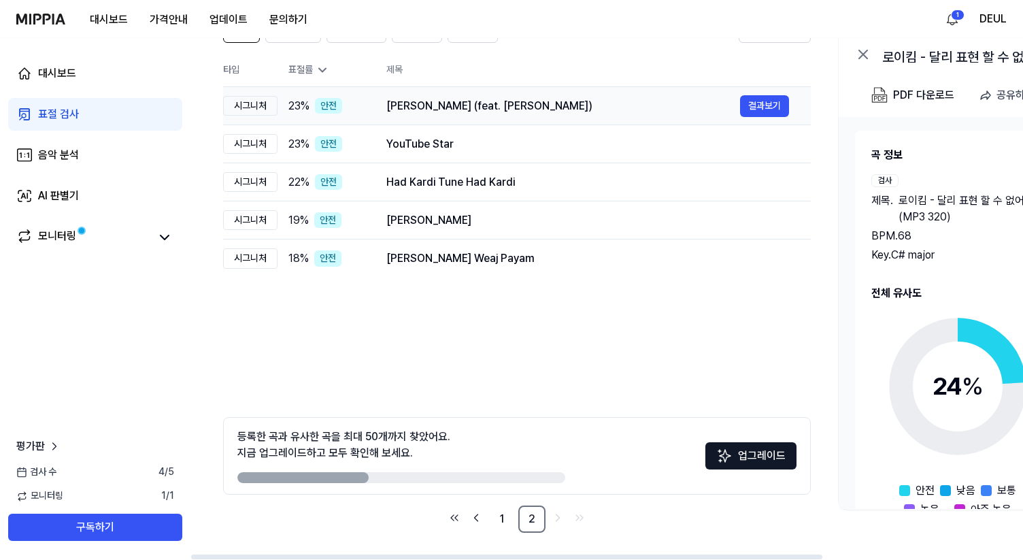
click at [436, 113] on div "Rog Ishq Ka (feat. Kanika Rana)" at bounding box center [563, 106] width 354 height 16
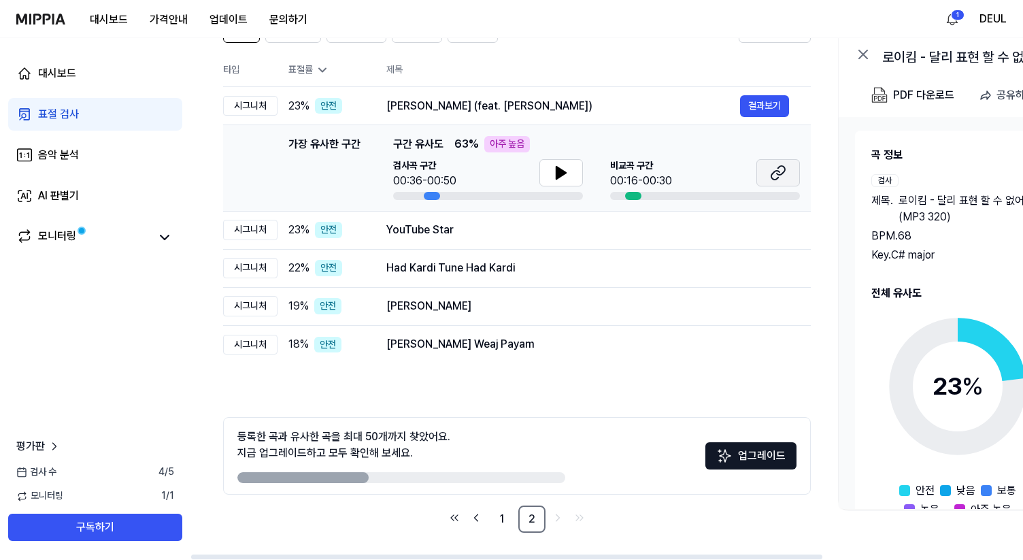
click at [783, 173] on icon at bounding box center [778, 173] width 16 height 16
click at [527, 236] on div "YouTube Star" at bounding box center [563, 230] width 354 height 16
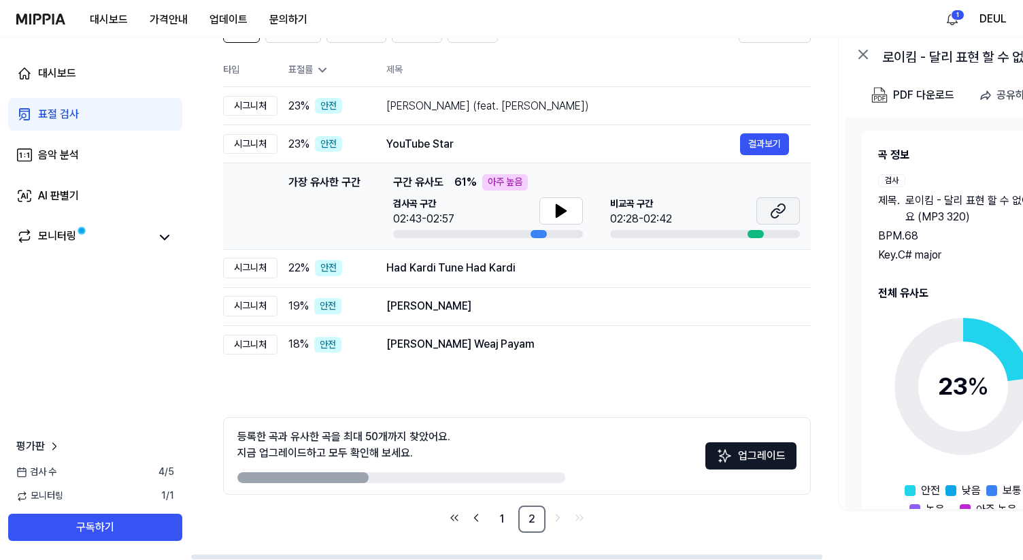
click at [776, 212] on icon at bounding box center [778, 211] width 16 height 16
click at [618, 268] on div "Had Kardi Tune Had Kardi" at bounding box center [563, 268] width 354 height 16
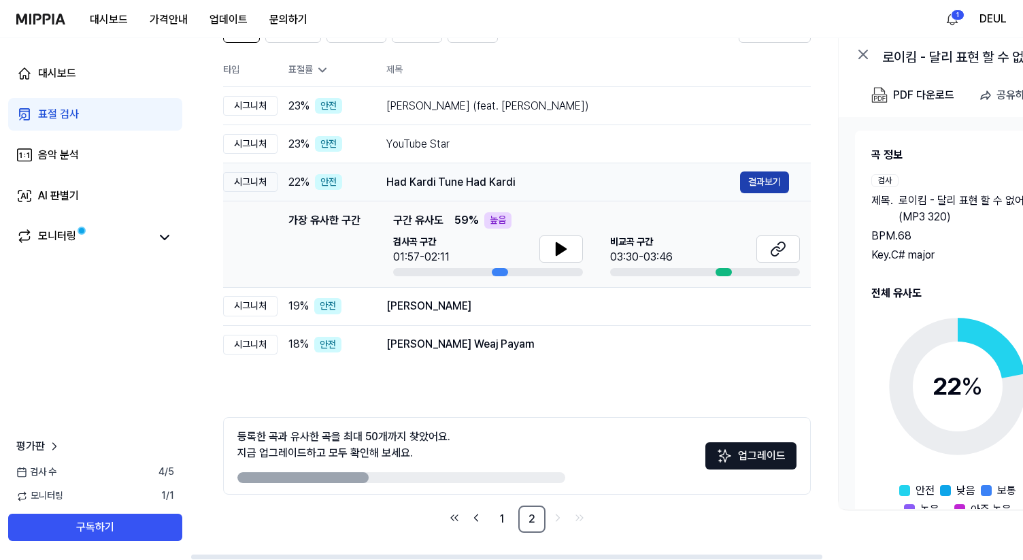
click at [764, 178] on button "결과보기" at bounding box center [764, 182] width 49 height 22
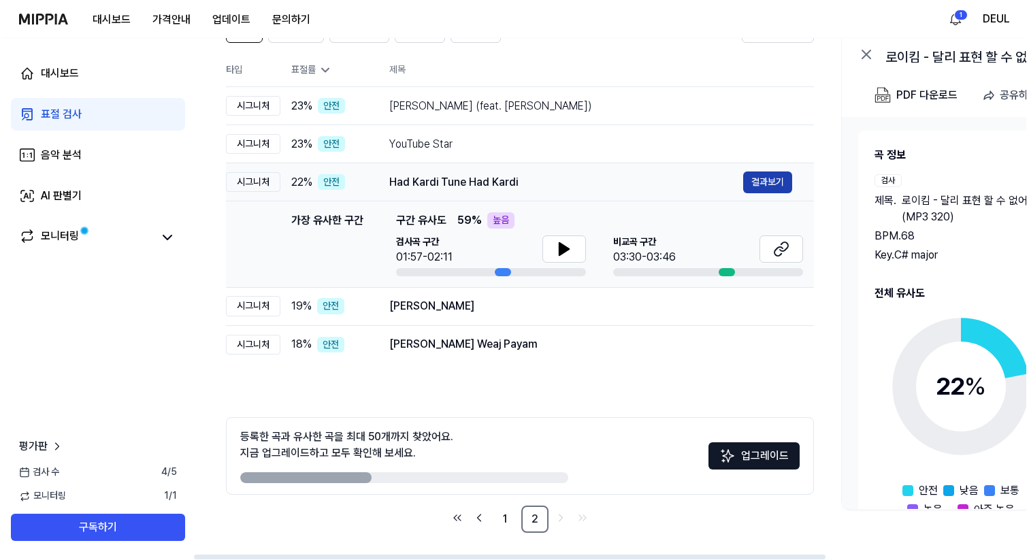
scroll to position [0, 0]
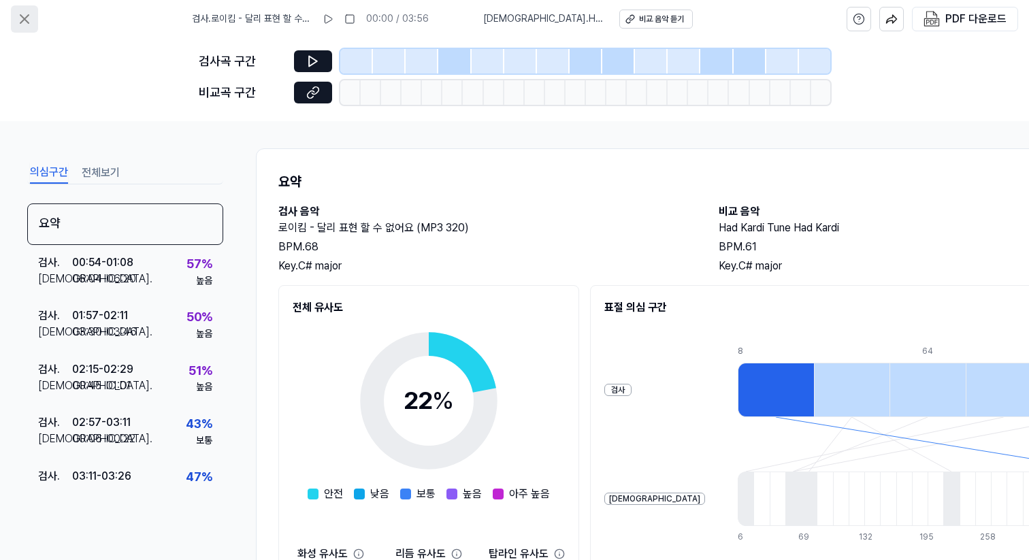
click at [26, 20] on icon at bounding box center [24, 19] width 16 height 16
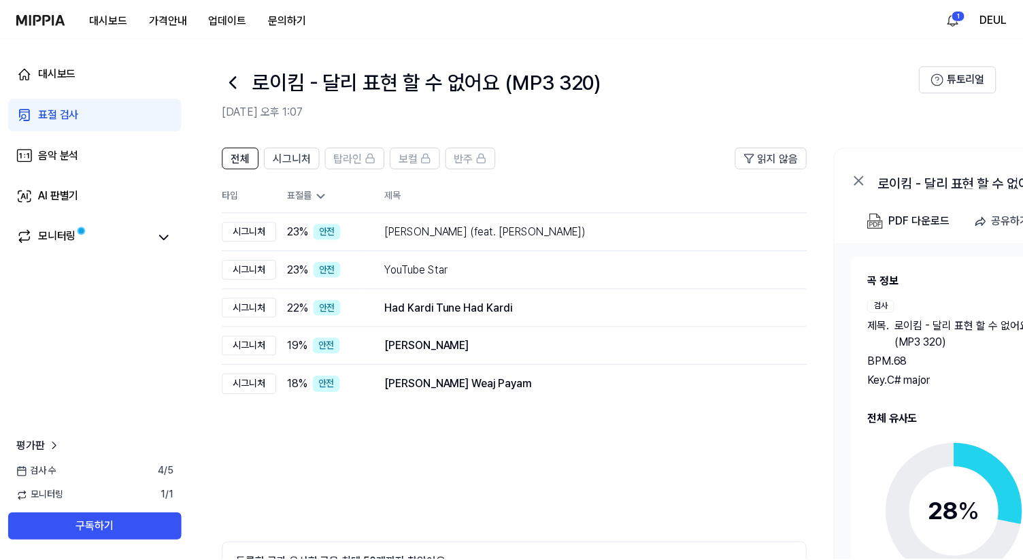
scroll to position [126, 0]
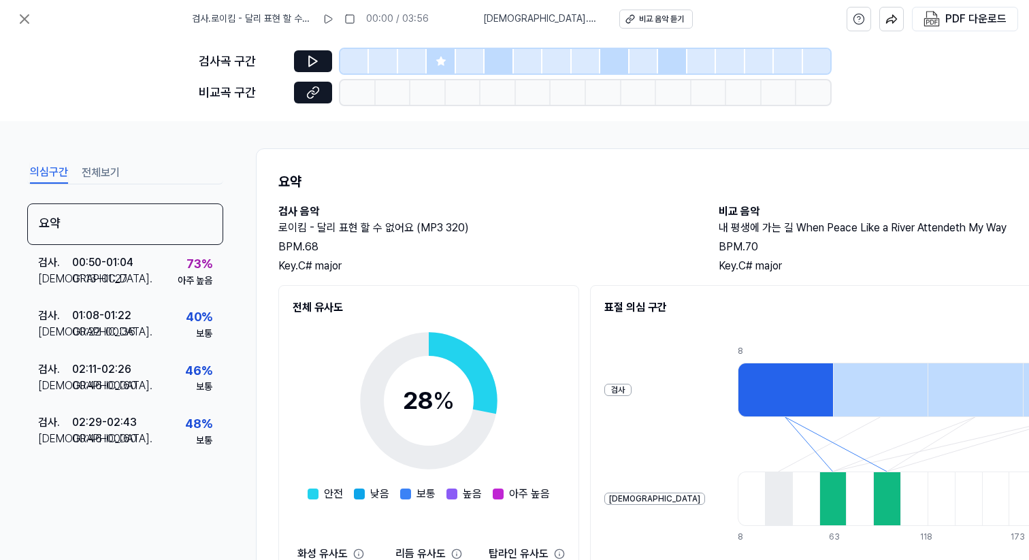
click at [602, 178] on h1 "요약" at bounding box center [704, 182] width 853 height 22
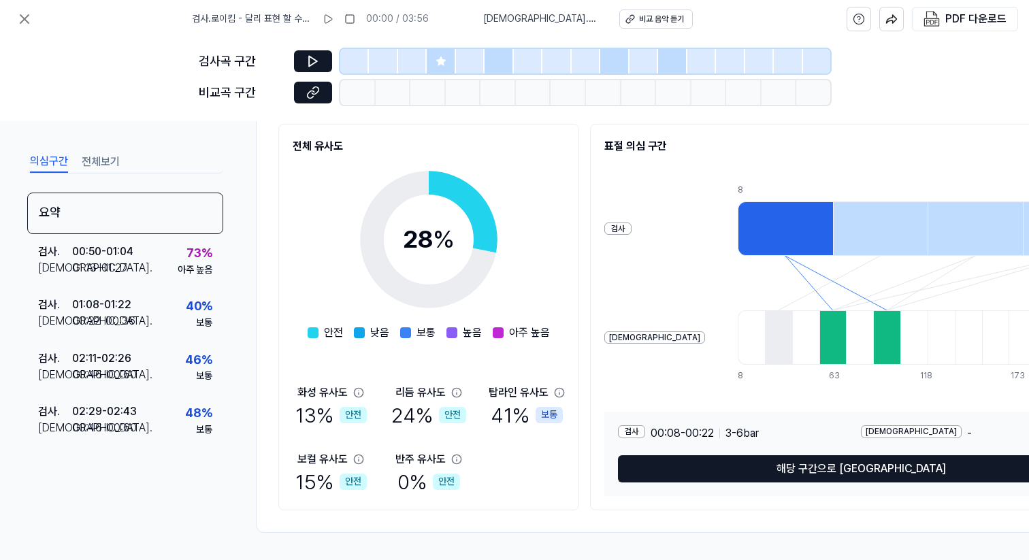
scroll to position [167, 0]
